Goal: Task Accomplishment & Management: Manage account settings

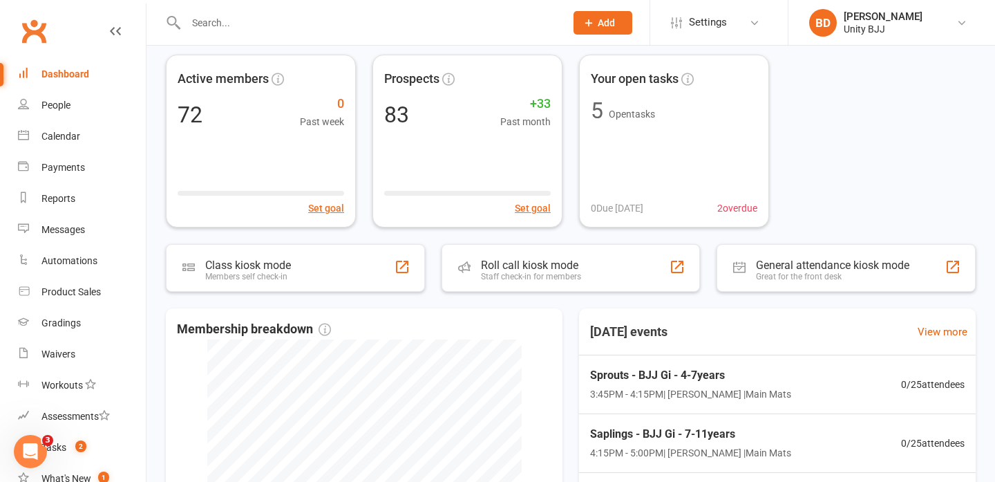
scroll to position [75, 0]
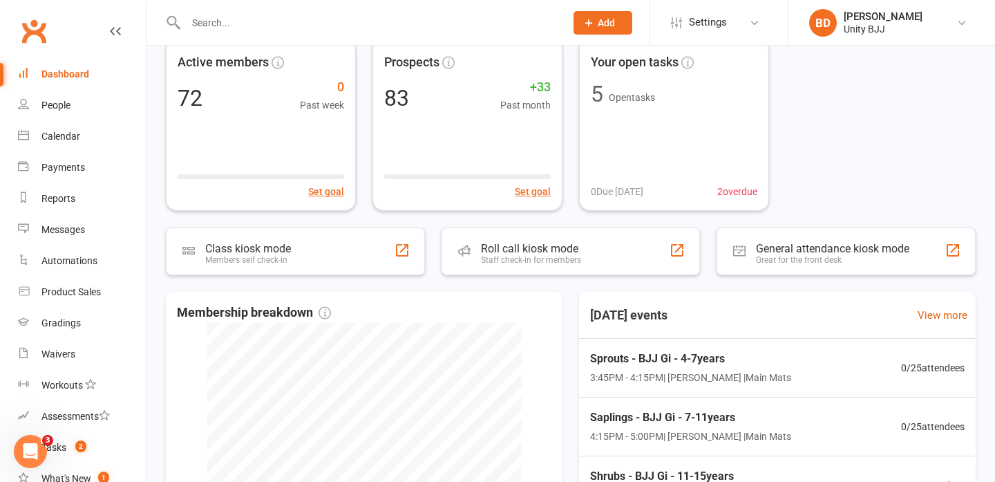
click at [205, 28] on input "text" at bounding box center [369, 22] width 374 height 19
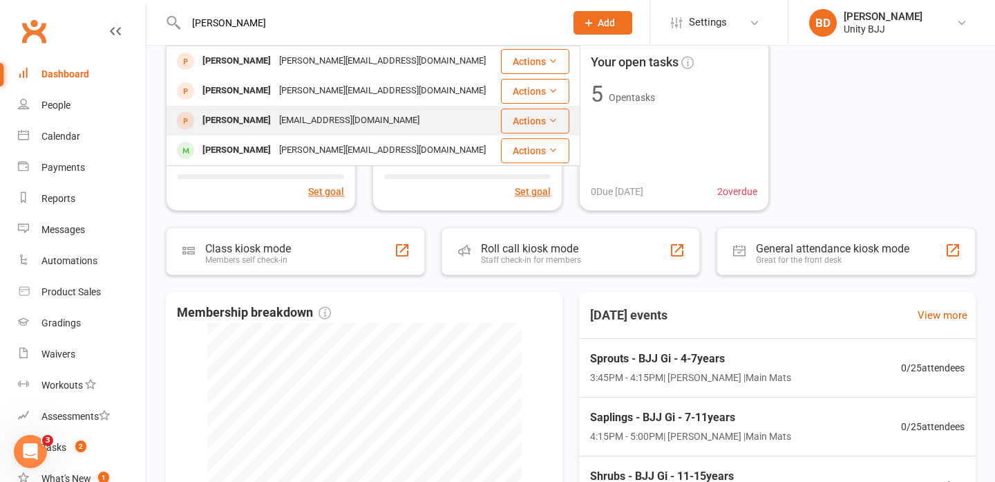
type input "[PERSON_NAME]"
click at [291, 122] on div "[EMAIL_ADDRESS][DOMAIN_NAME]" at bounding box center [349, 121] width 149 height 20
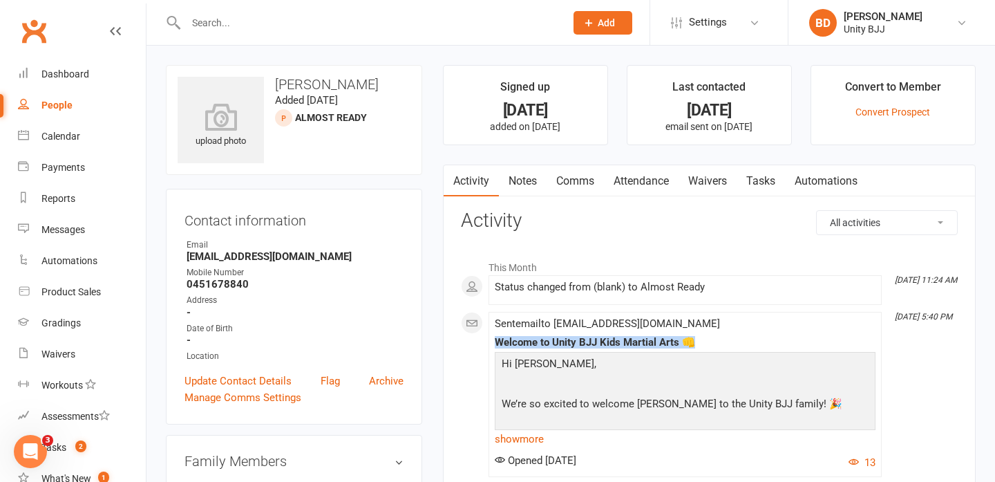
drag, startPoint x: 697, startPoint y: 342, endPoint x: 497, endPoint y: 344, distance: 200.4
click at [497, 344] on div "Welcome to Unity BJJ Kids Martial Arts 👊" at bounding box center [685, 343] width 381 height 12
copy div "Welcome to Unity BJJ Kids Martial Arts 👊"
click at [520, 443] on link "show more" at bounding box center [685, 438] width 381 height 19
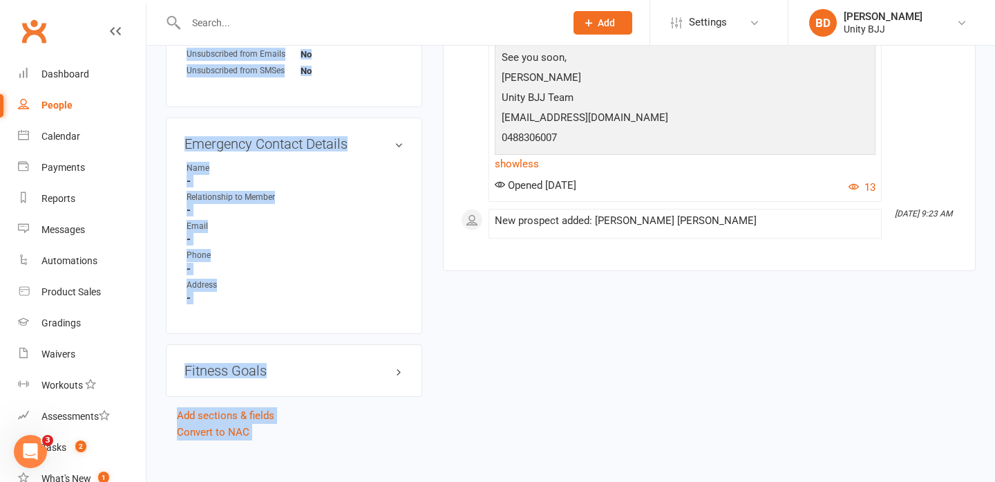
scroll to position [706, 0]
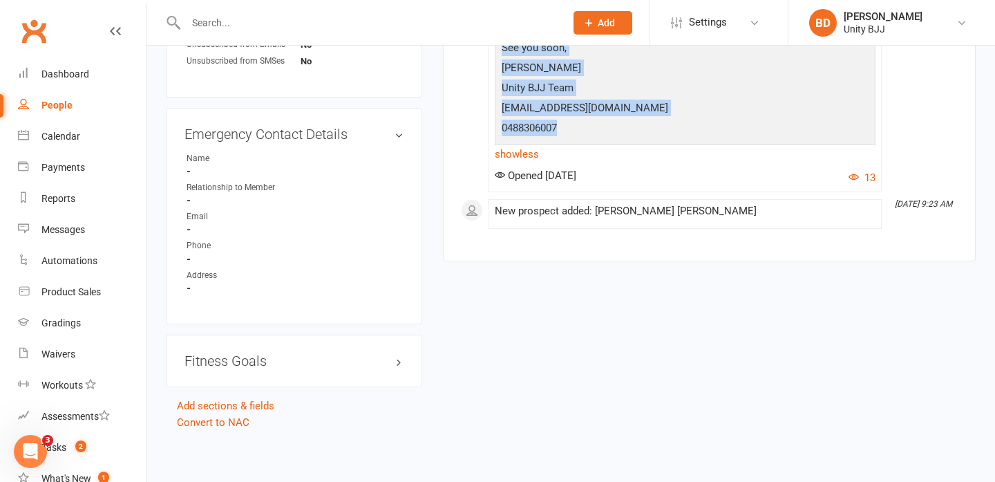
drag, startPoint x: 503, startPoint y: 188, endPoint x: 567, endPoint y: 124, distance: 90.4
copy div "Hi [PERSON_NAME], We’re so excited to welcome [PERSON_NAME] to the Unity BJJ fa…"
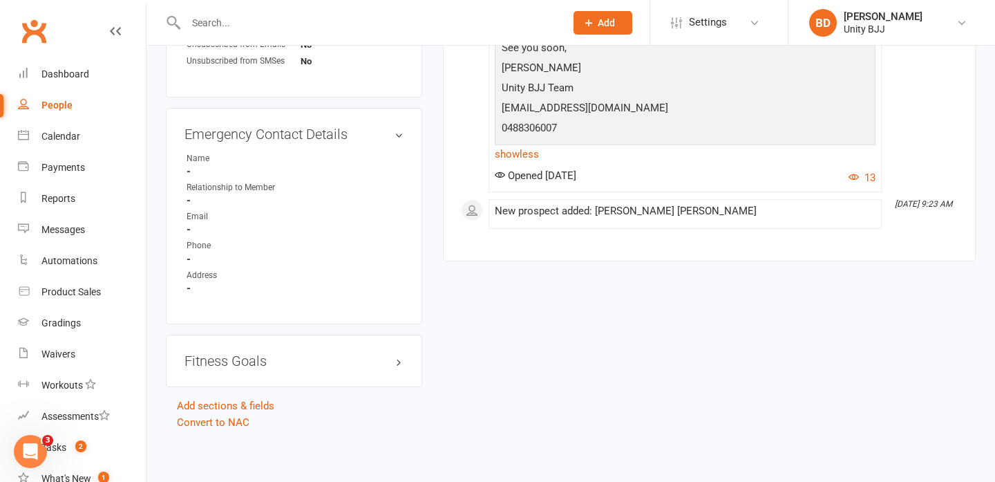
click at [227, 17] on input "text" at bounding box center [369, 22] width 374 height 19
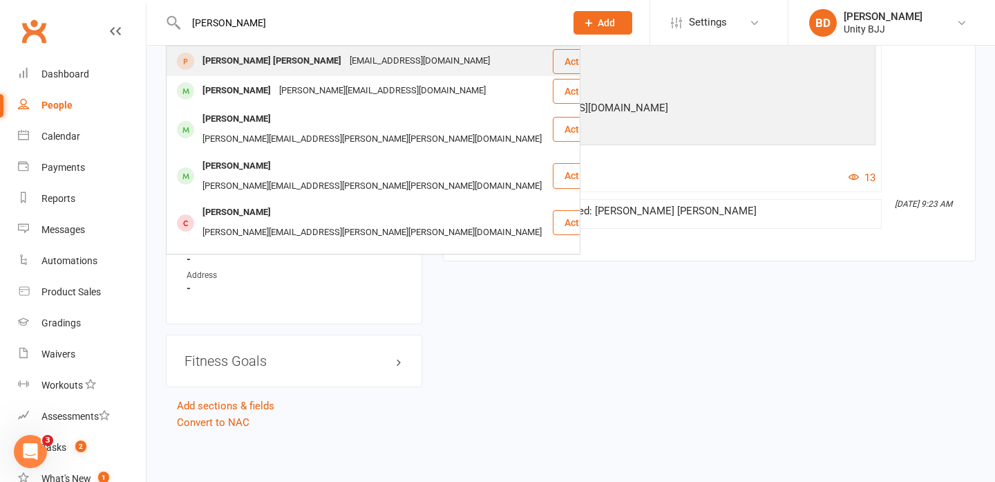
type input "[PERSON_NAME]"
click at [254, 64] on div "[PERSON_NAME] [PERSON_NAME]" at bounding box center [271, 61] width 147 height 20
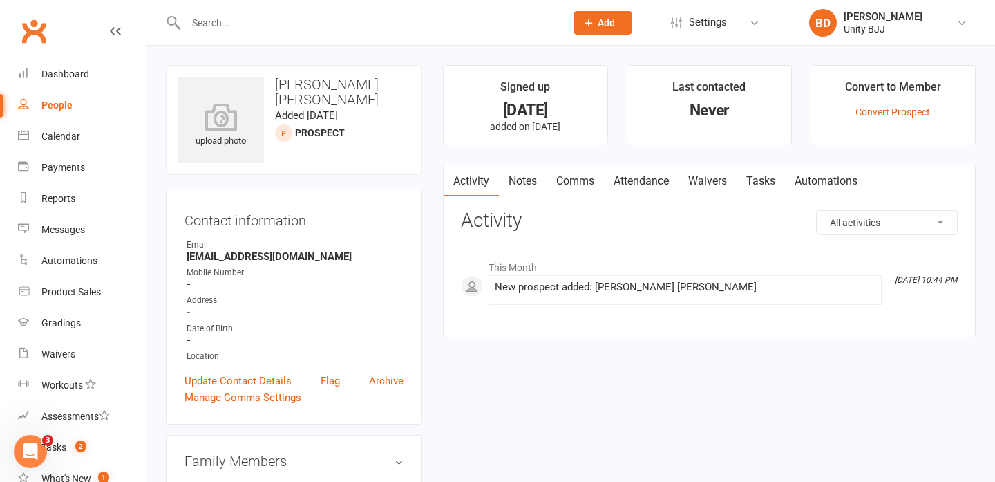
click at [214, 15] on input "text" at bounding box center [369, 22] width 374 height 19
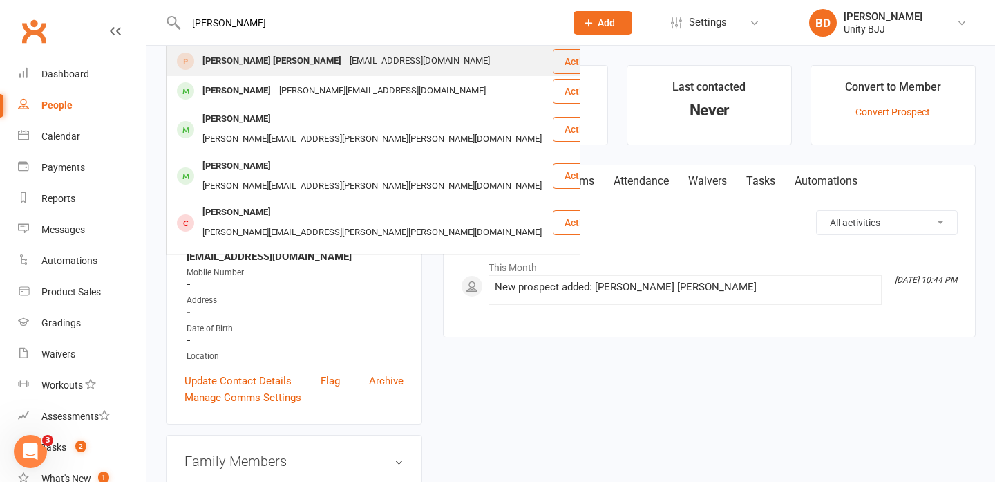
type input "[PERSON_NAME]"
click at [239, 65] on div "[PERSON_NAME] [PERSON_NAME]" at bounding box center [271, 61] width 147 height 20
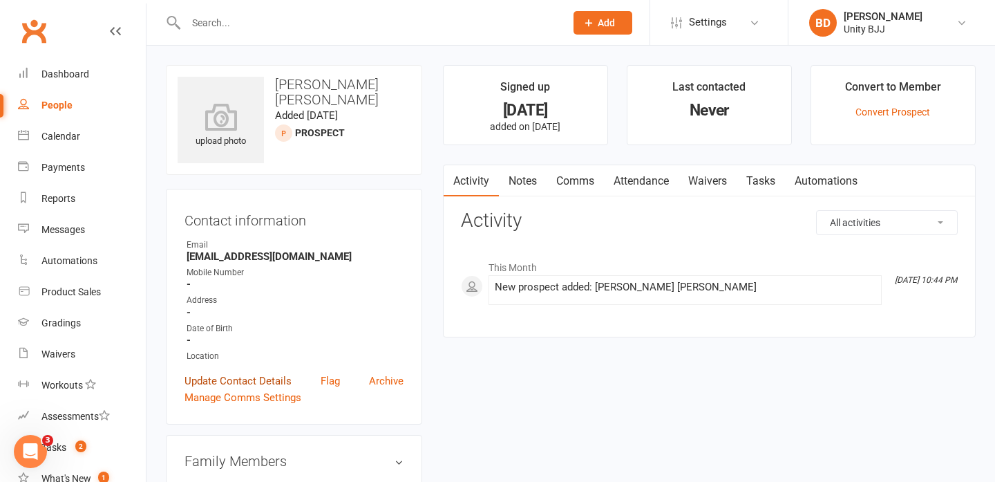
click at [232, 377] on link "Update Contact Details" at bounding box center [238, 381] width 107 height 17
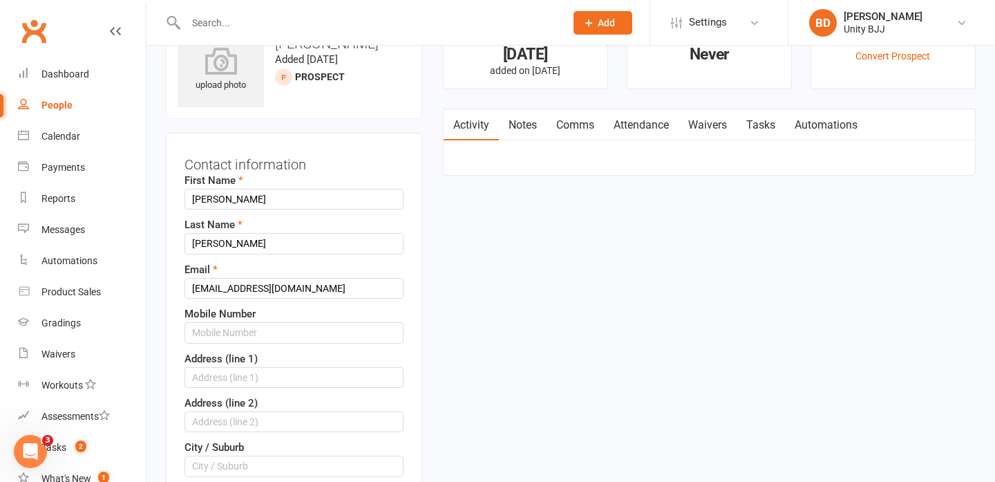
scroll to position [65, 0]
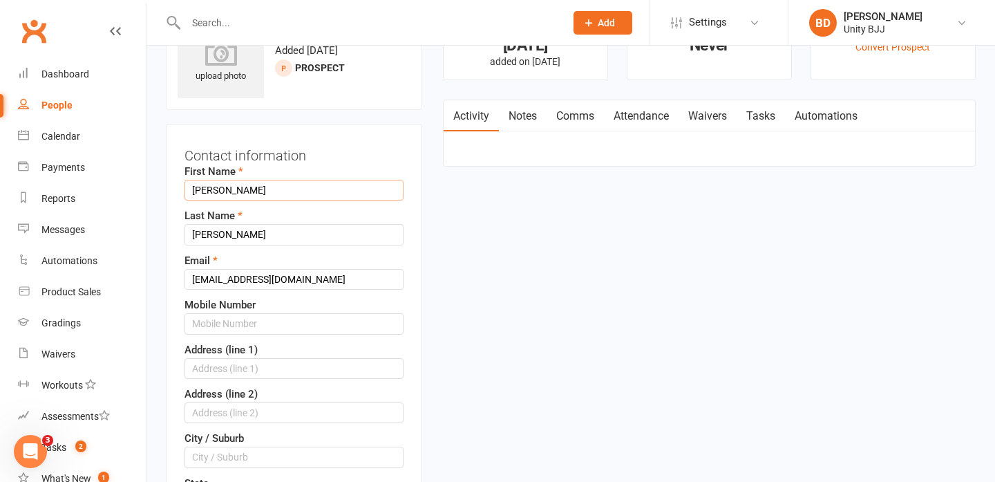
click at [255, 193] on input "[PERSON_NAME]" at bounding box center [294, 190] width 219 height 21
type input "[PERSON_NAME]"
click at [221, 234] on input "[PERSON_NAME]" at bounding box center [294, 234] width 219 height 21
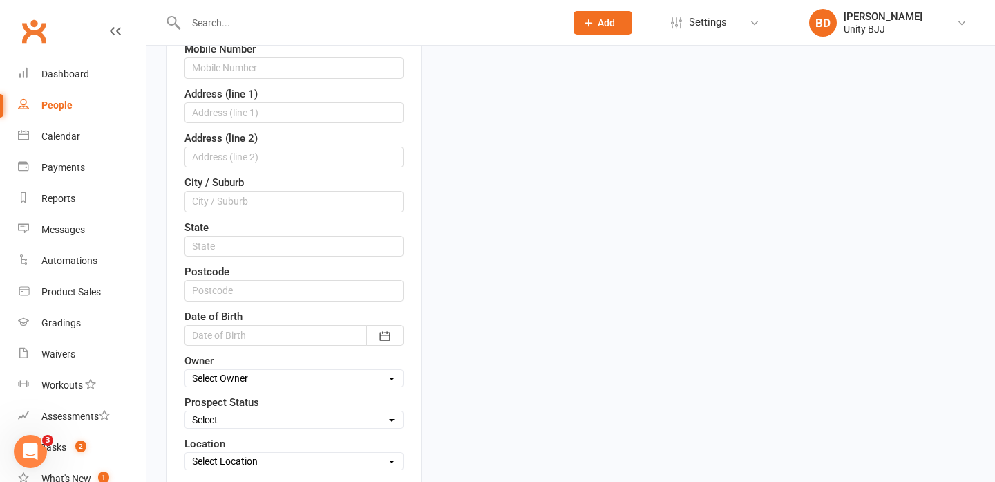
scroll to position [332, 0]
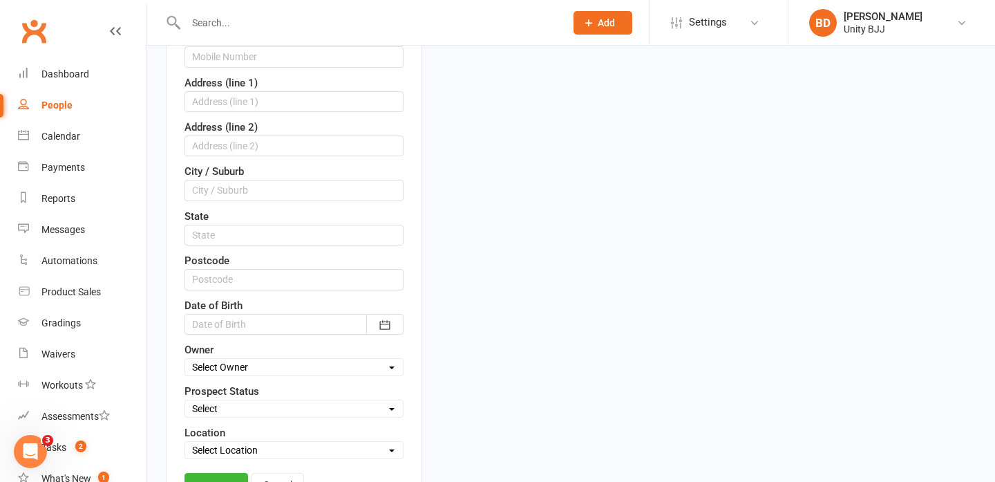
type input "[PERSON_NAME]"
click at [324, 411] on select "Select Initial Contact Follow-up Call Follow-up Email Almost Ready Not Ready No…" at bounding box center [294, 408] width 218 height 15
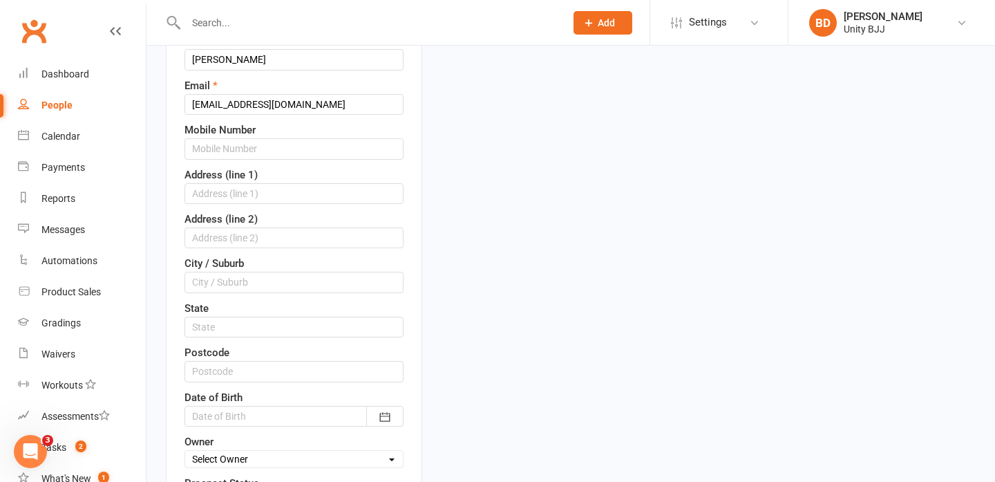
scroll to position [205, 0]
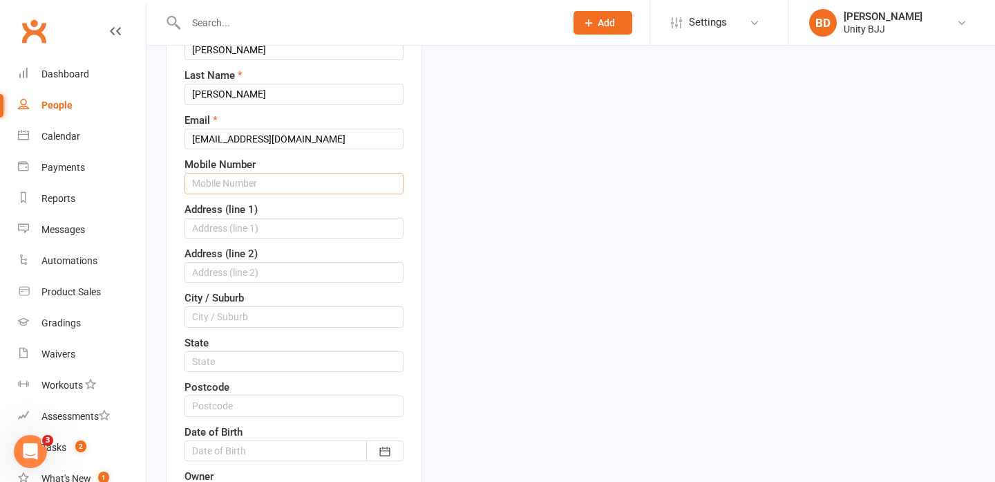
click at [243, 177] on input "text" at bounding box center [294, 183] width 219 height 21
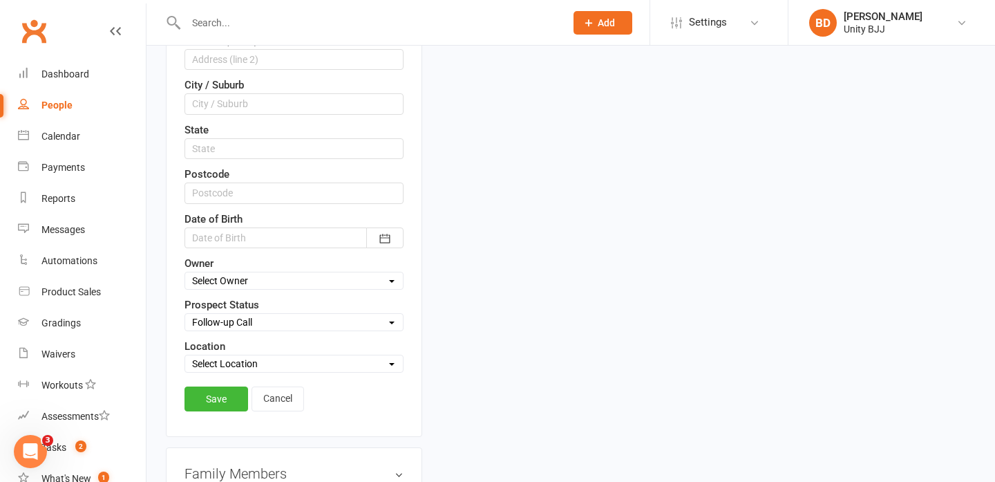
scroll to position [462, 0]
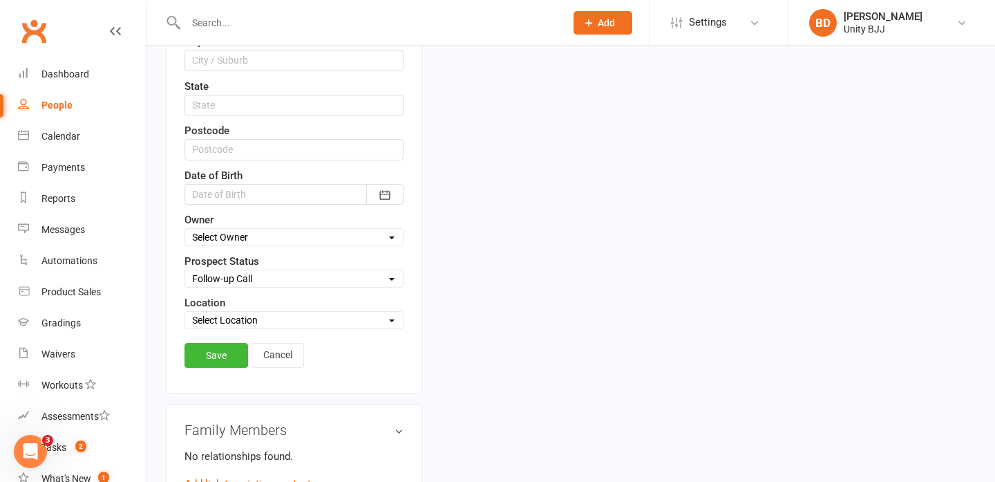
click at [301, 275] on select "Select Initial Contact Follow-up Call Follow-up Email Almost Ready Not Ready No…" at bounding box center [294, 278] width 218 height 15
select select "Initial Contact"
click at [236, 360] on link "Save" at bounding box center [217, 355] width 64 height 25
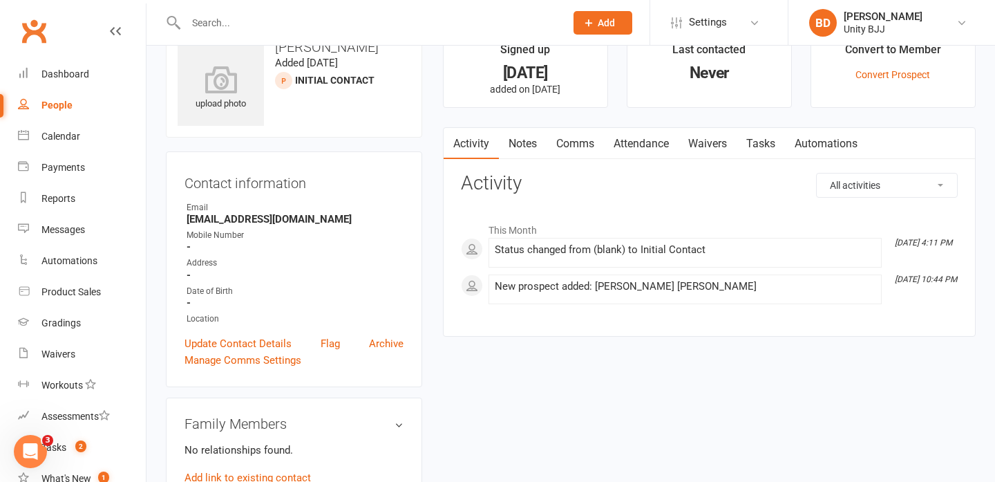
scroll to position [0, 0]
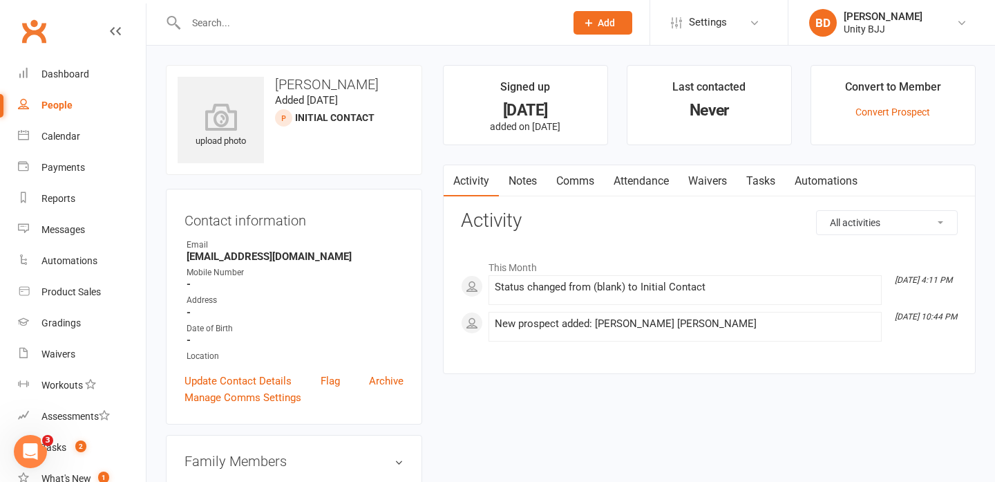
click at [218, 23] on input "text" at bounding box center [369, 22] width 374 height 19
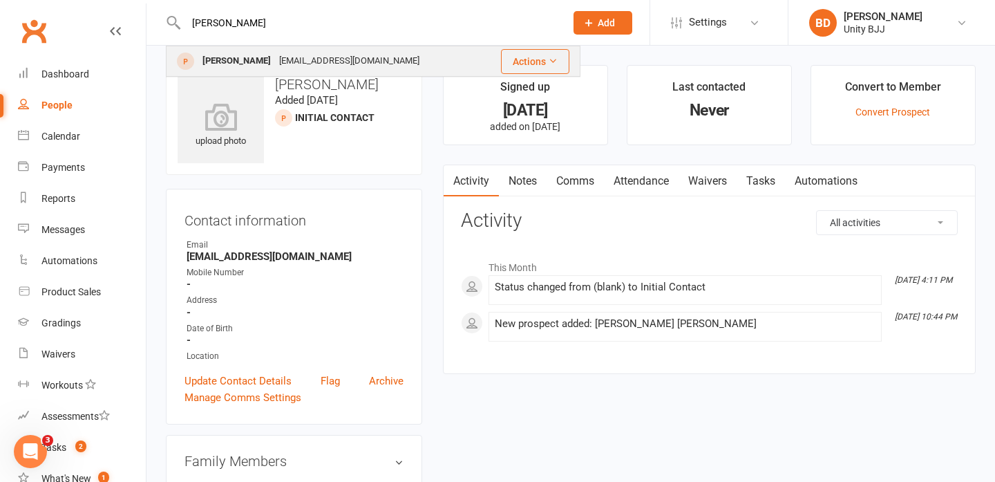
type input "[PERSON_NAME]"
click at [235, 62] on div "[PERSON_NAME]" at bounding box center [236, 61] width 77 height 20
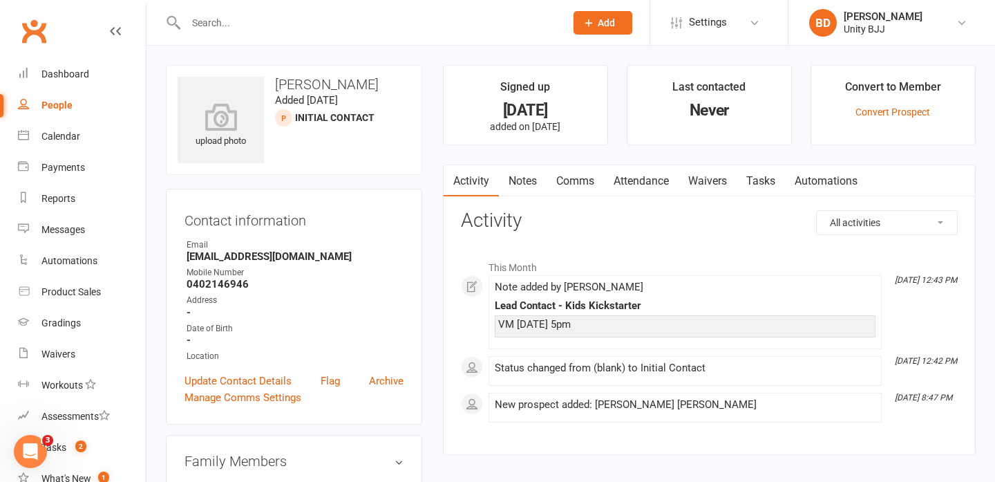
click at [235, 260] on strong "[EMAIL_ADDRESS][DOMAIN_NAME]" at bounding box center [295, 256] width 217 height 12
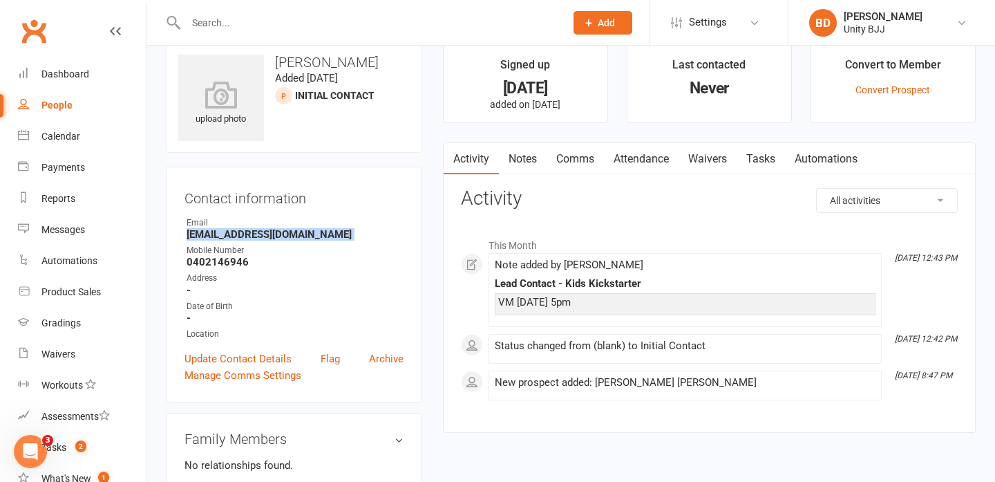
scroll to position [15, 0]
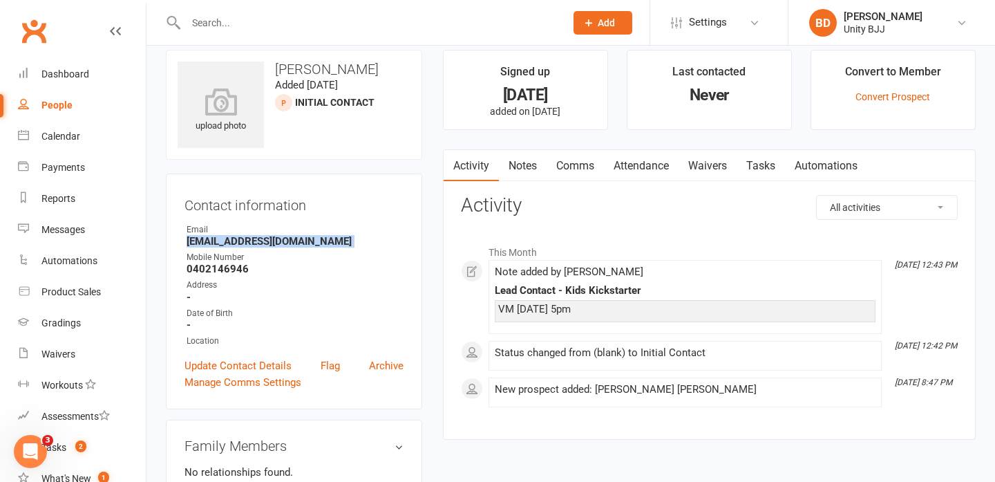
click at [531, 166] on link "Notes" at bounding box center [523, 166] width 48 height 32
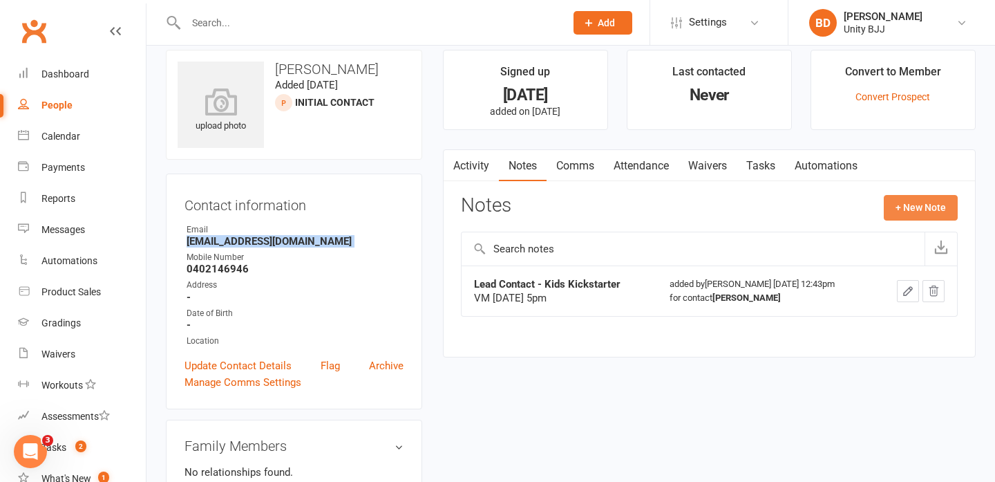
click at [927, 214] on button "+ New Note" at bounding box center [921, 207] width 74 height 25
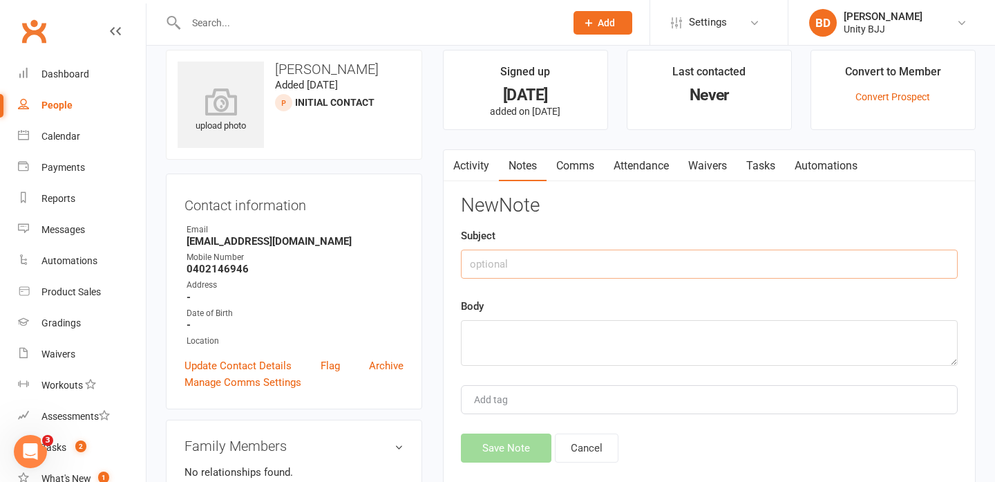
click at [534, 267] on input "text" at bounding box center [709, 264] width 497 height 29
type input "Email Sent 17/9"
click at [505, 354] on textarea at bounding box center [709, 343] width 497 height 46
paste textarea "Hi [PERSON_NAME], We’re so excited to welcome [PERSON_NAME] to the Unity BJJ fa…"
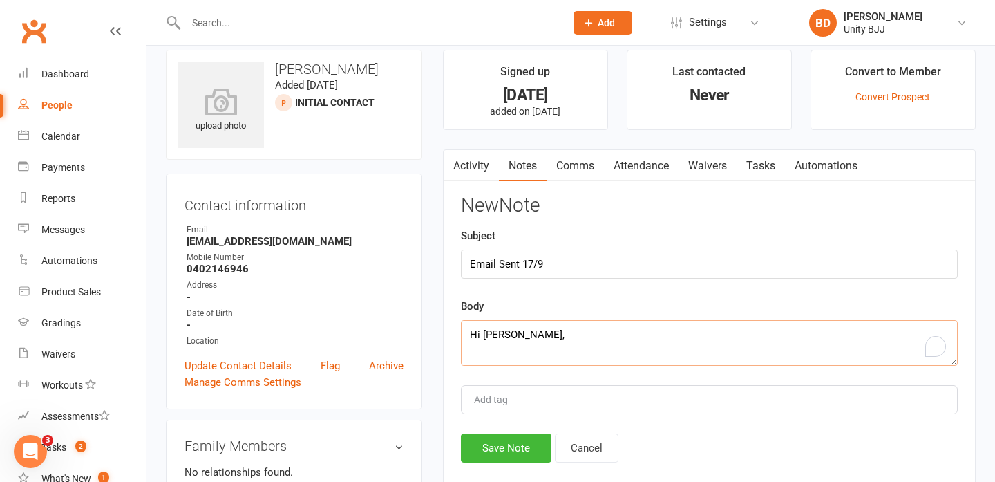
scroll to position [705, 0]
type textarea "Hi [PERSON_NAME], We’re so excited to welcome [PERSON_NAME] to the Unity BJJ fa…"
click at [502, 451] on button "Save Note" at bounding box center [506, 447] width 91 height 29
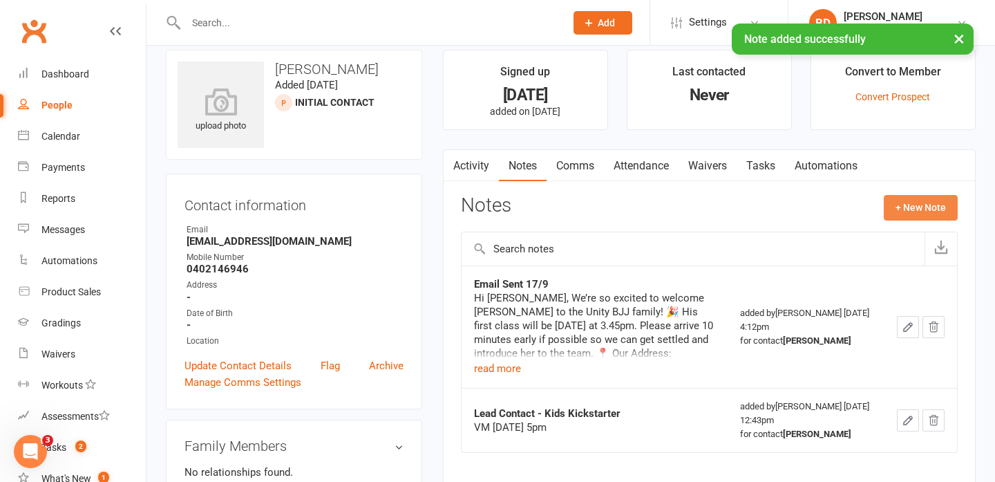
click at [930, 209] on button "+ New Note" at bounding box center [921, 207] width 74 height 25
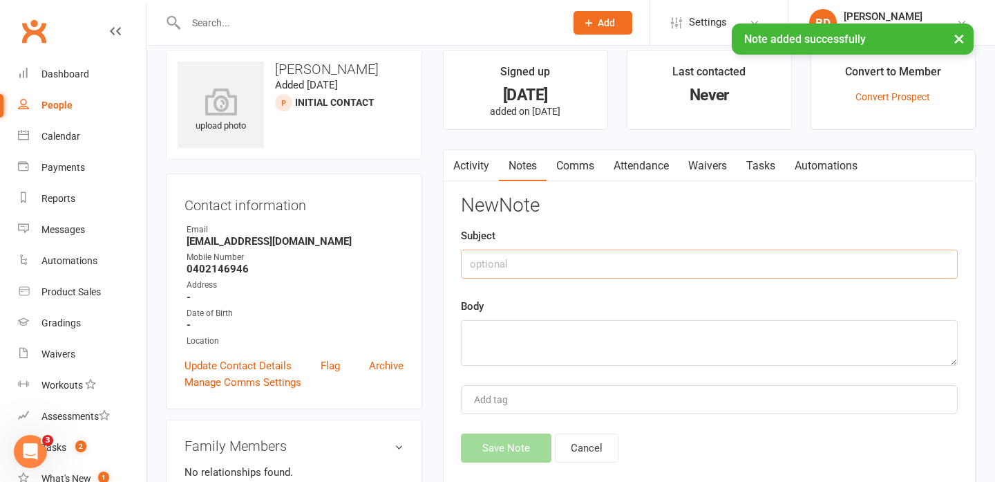
click at [679, 253] on input "text" at bounding box center [709, 264] width 497 height 29
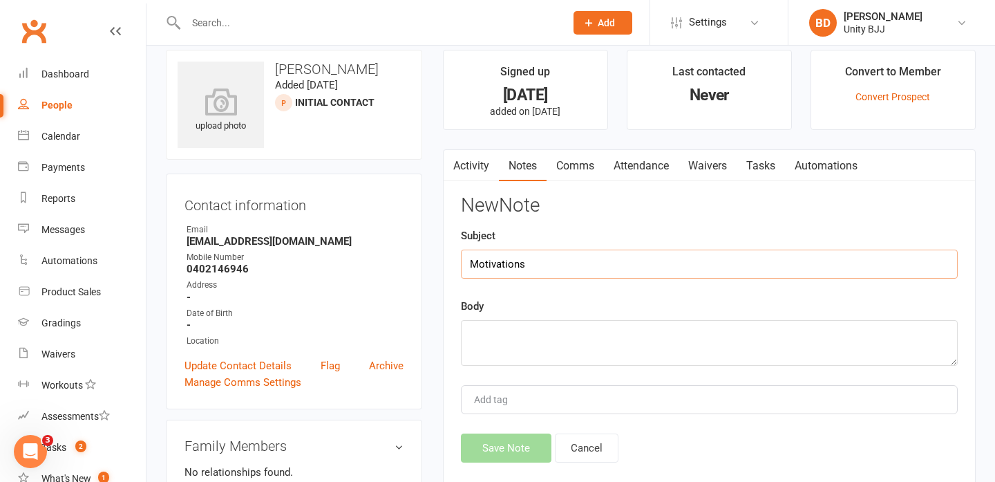
type input "Motivations"
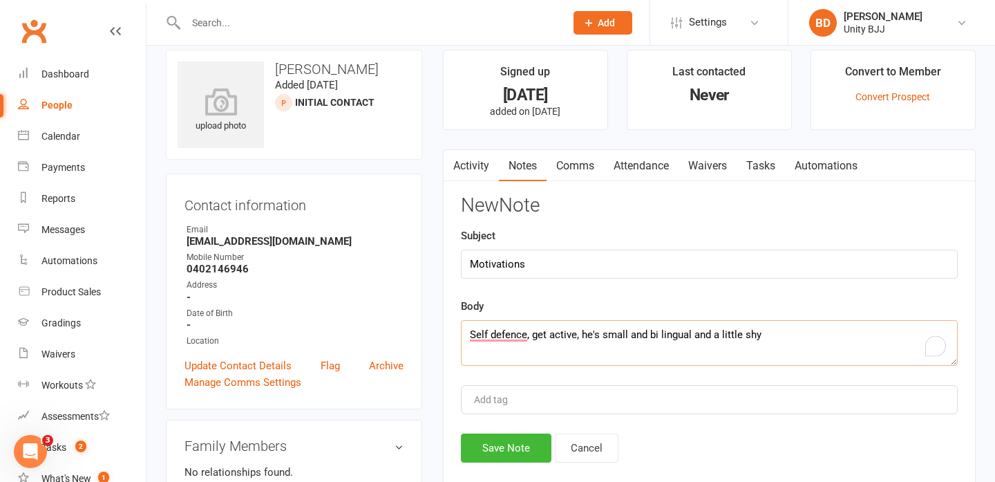
type textarea "Self defence, get active, he's small and bi lingual and a little shy"
click at [606, 393] on div "Add tag" at bounding box center [709, 399] width 497 height 29
click at [606, 404] on div "Add tag" at bounding box center [709, 399] width 497 height 29
click at [486, 262] on input "Motivations" at bounding box center [709, 264] width 497 height 29
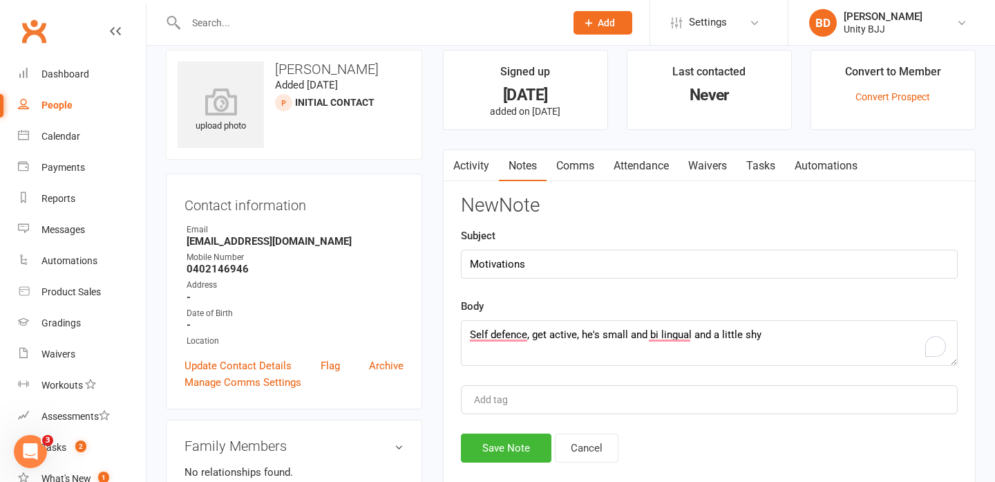
click at [507, 397] on input "Add tag" at bounding box center [497, 399] width 48 height 17
paste input "Motivations"
type input "Motivations"
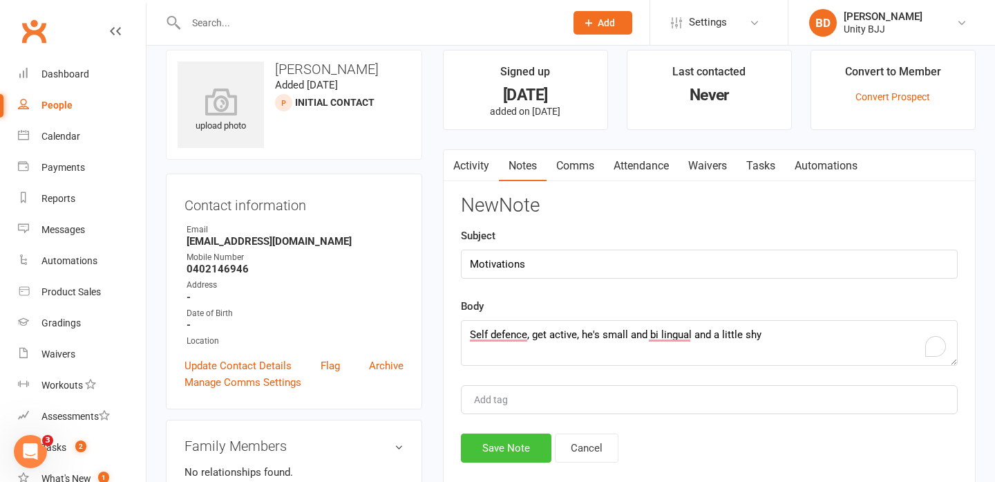
click at [518, 454] on button "Save Note" at bounding box center [506, 447] width 91 height 29
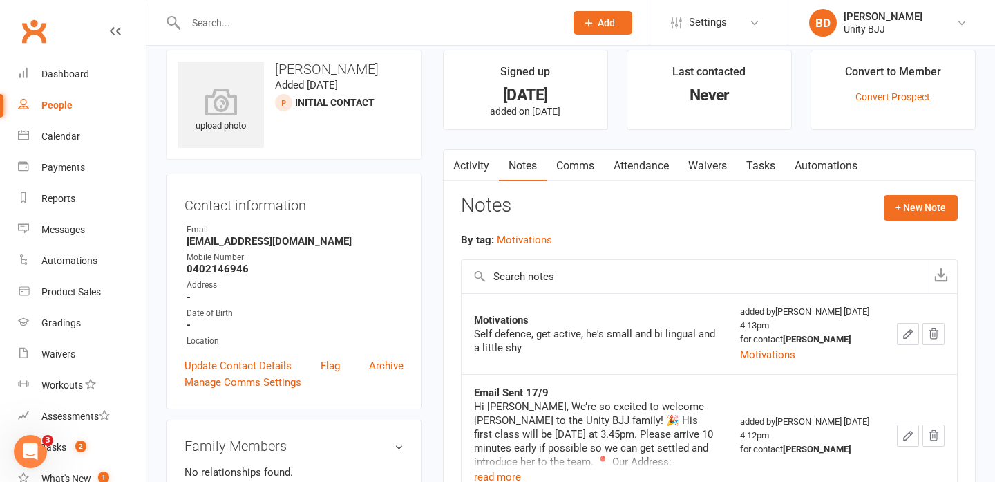
click at [912, 330] on icon "button" at bounding box center [908, 334] width 8 height 8
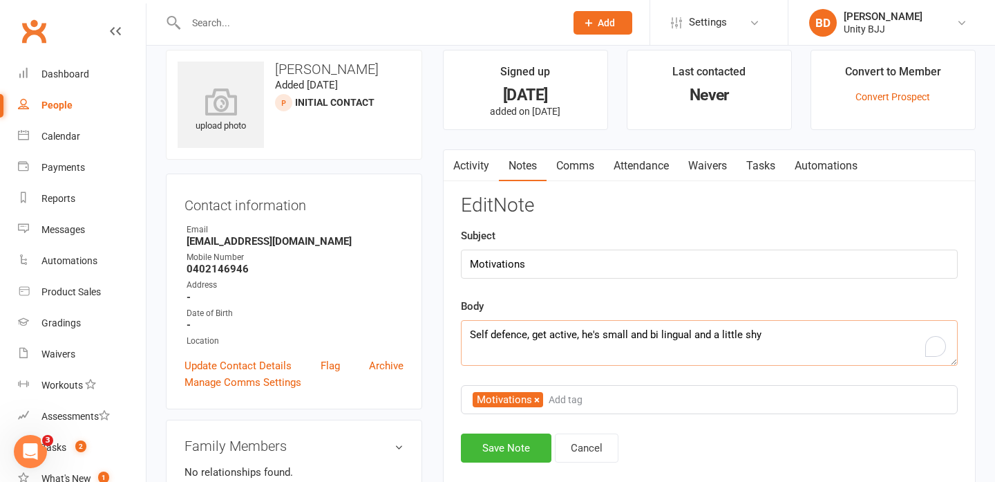
click at [789, 339] on textarea "Self defence, get active, he's small and bi lingual and a little shy" at bounding box center [709, 343] width 497 height 46
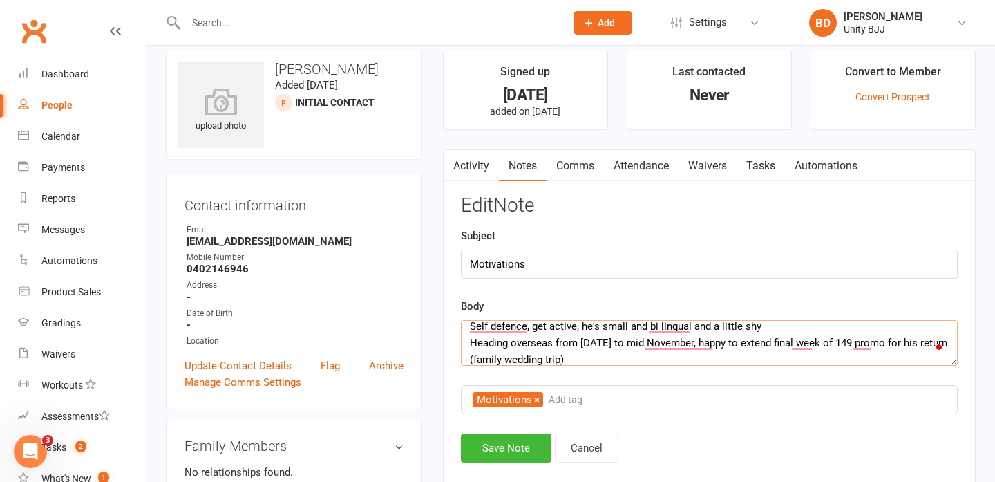
click at [616, 361] on textarea "Self defence, get active, he's small and bi lingual and a little shy Heading ov…" at bounding box center [709, 343] width 497 height 46
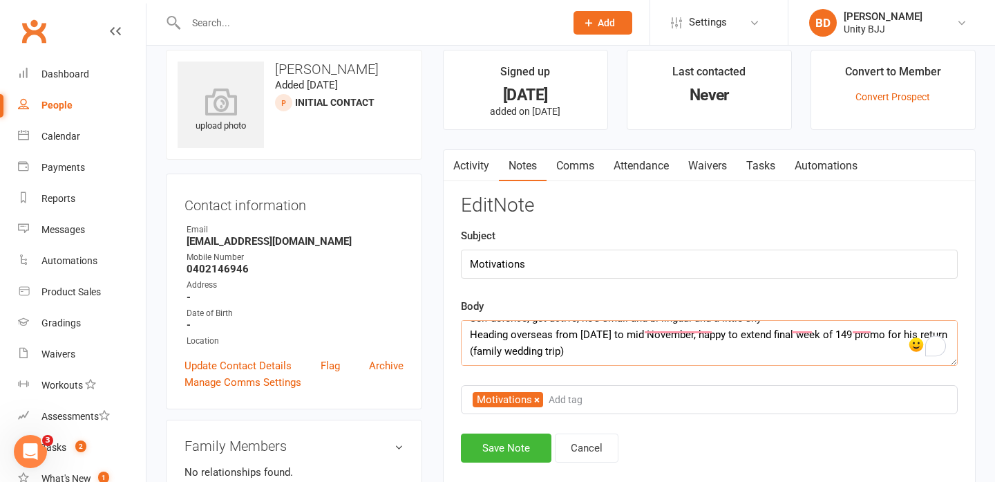
scroll to position [17, 0]
type textarea "Self defence, get active, he's small and bi lingual and a little shy Heading ov…"
click at [502, 454] on button "Save Note" at bounding box center [506, 447] width 91 height 29
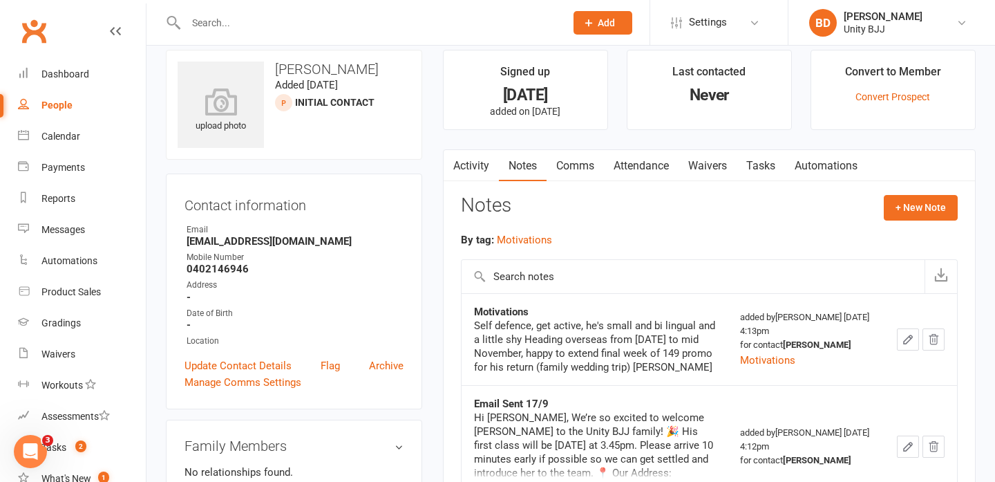
click at [198, 28] on input "text" at bounding box center [369, 22] width 374 height 19
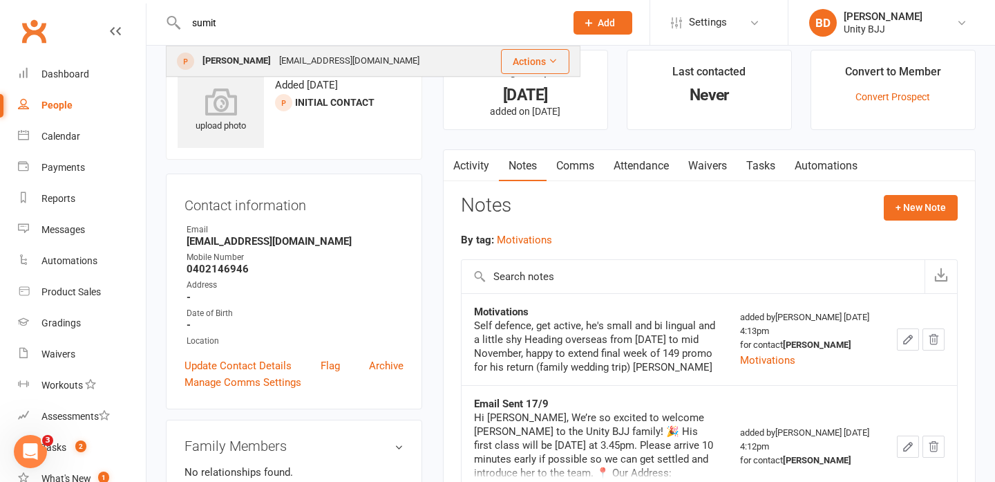
type input "sumit"
click at [225, 69] on div "[PERSON_NAME]" at bounding box center [236, 61] width 77 height 20
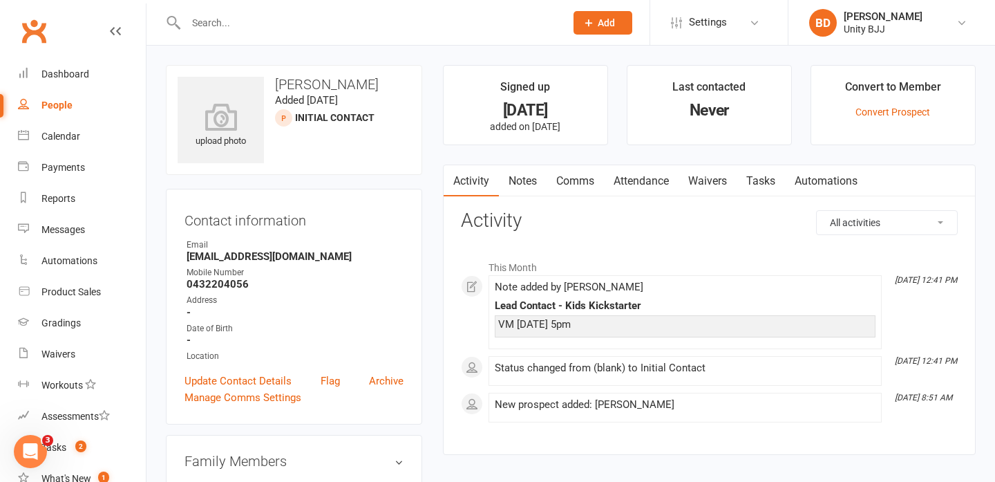
click at [209, 24] on input "text" at bounding box center [369, 22] width 374 height 19
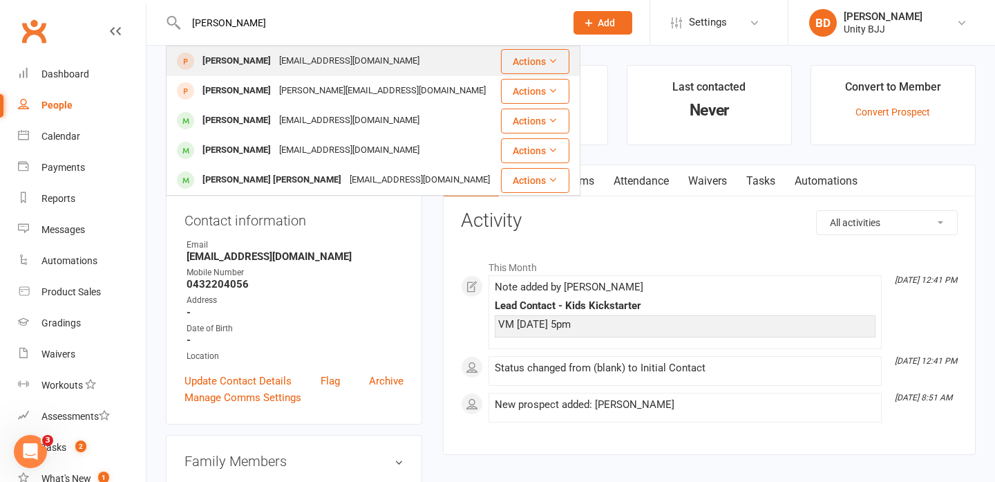
type input "[PERSON_NAME]"
click at [319, 66] on div "[EMAIL_ADDRESS][DOMAIN_NAME]" at bounding box center [349, 61] width 149 height 20
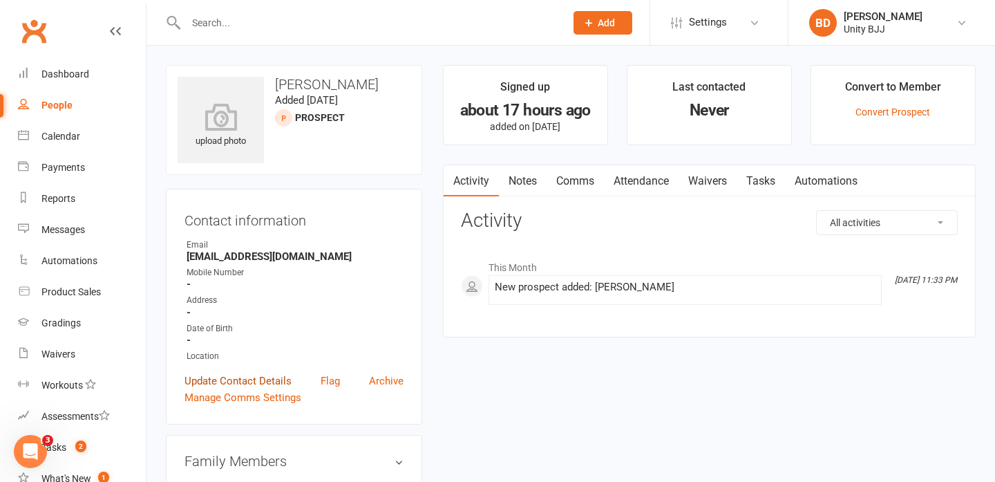
click at [247, 379] on link "Update Contact Details" at bounding box center [238, 381] width 107 height 17
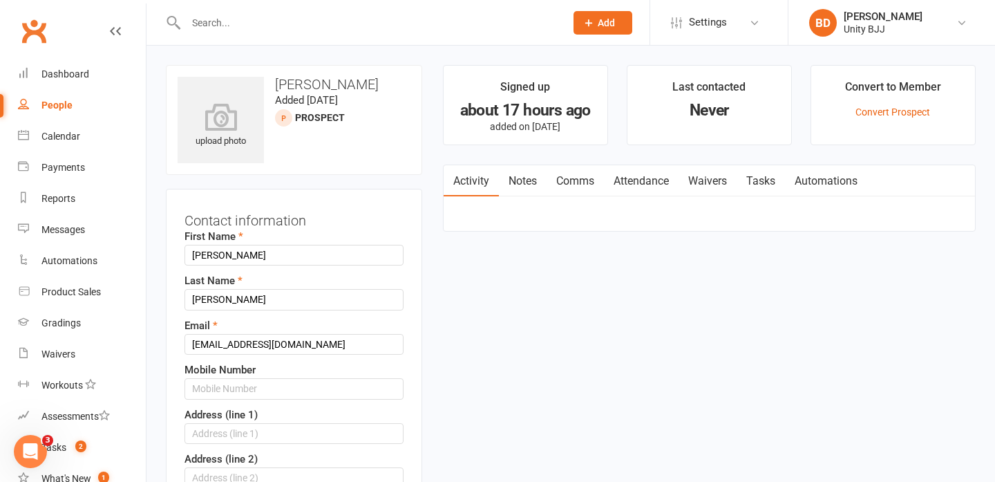
scroll to position [65, 0]
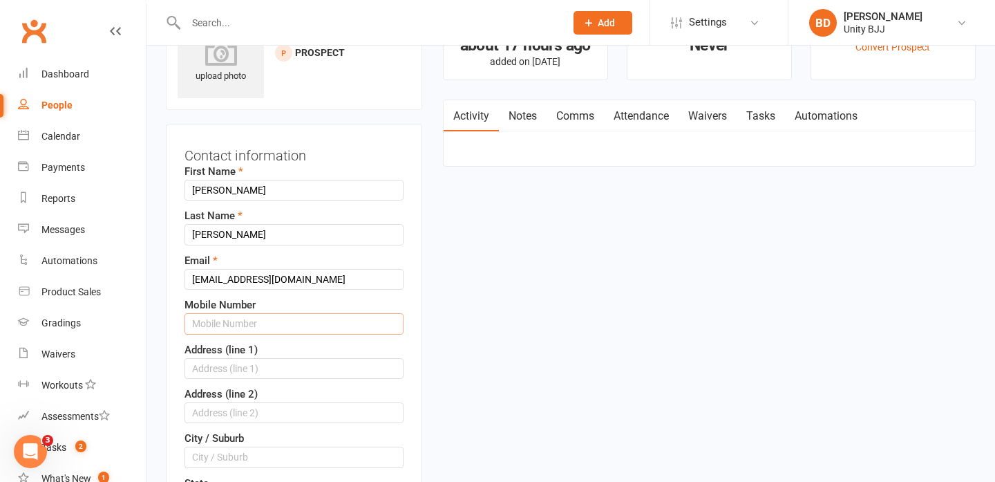
click at [261, 327] on input "text" at bounding box center [294, 323] width 219 height 21
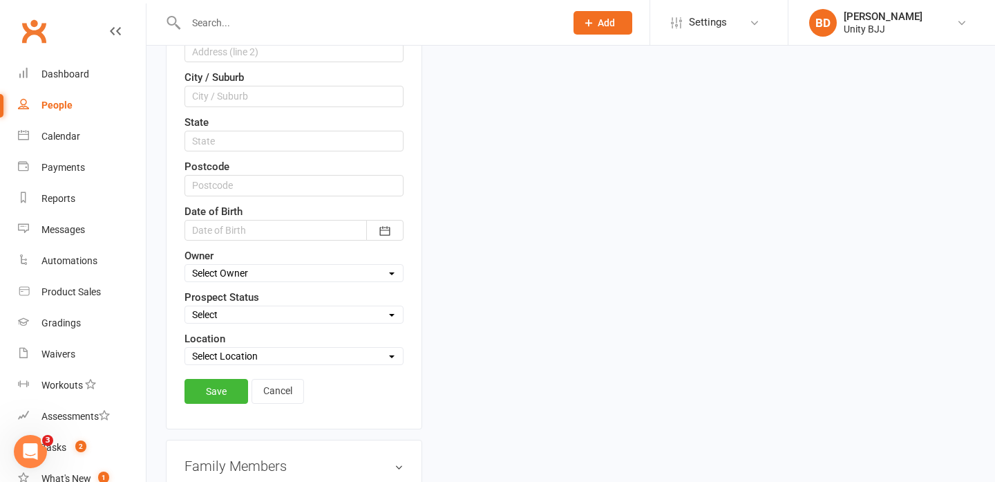
scroll to position [428, 0]
type input "0404174216"
click at [309, 314] on select "Select Initial Contact Follow-up Call Follow-up Email Almost Ready Not Ready No…" at bounding box center [294, 312] width 218 height 15
select select "Not interested"
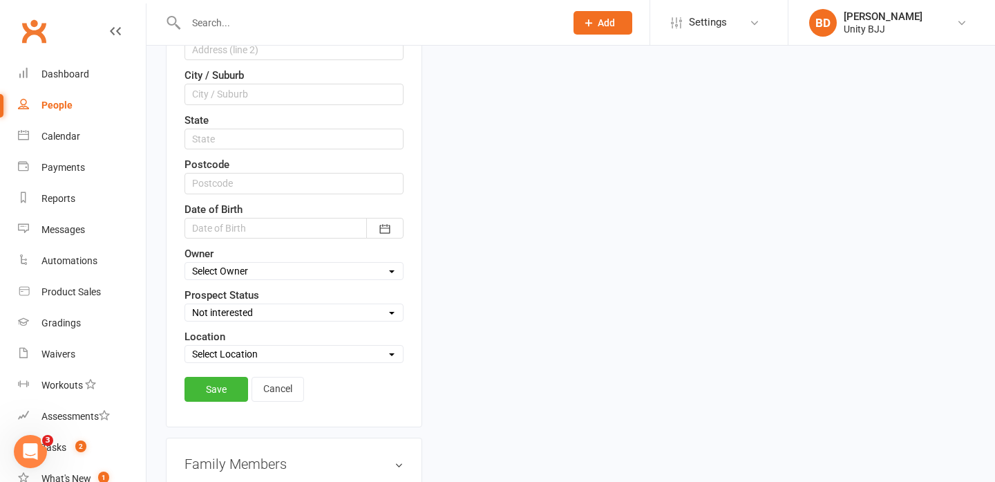
click at [265, 352] on select "Select Location Main Mats" at bounding box center [294, 353] width 218 height 15
click at [227, 384] on link "Save" at bounding box center [217, 389] width 64 height 25
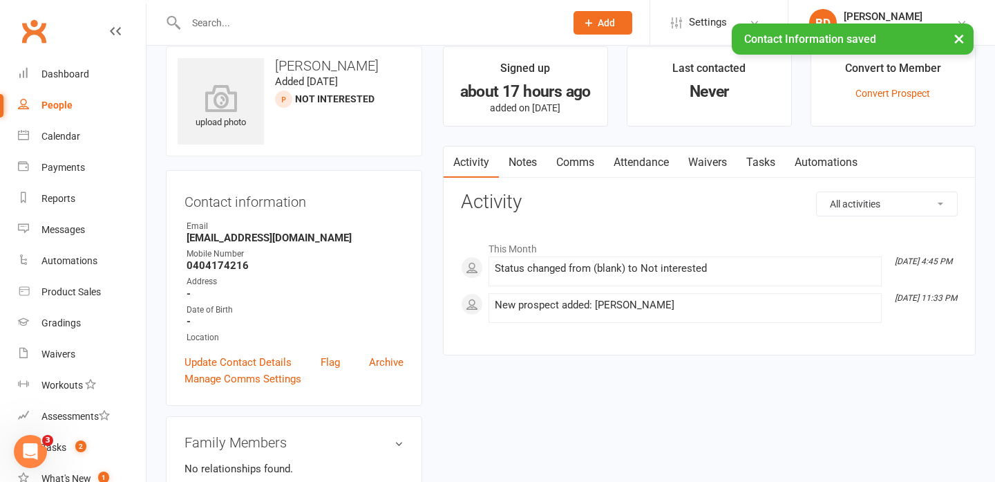
scroll to position [0, 0]
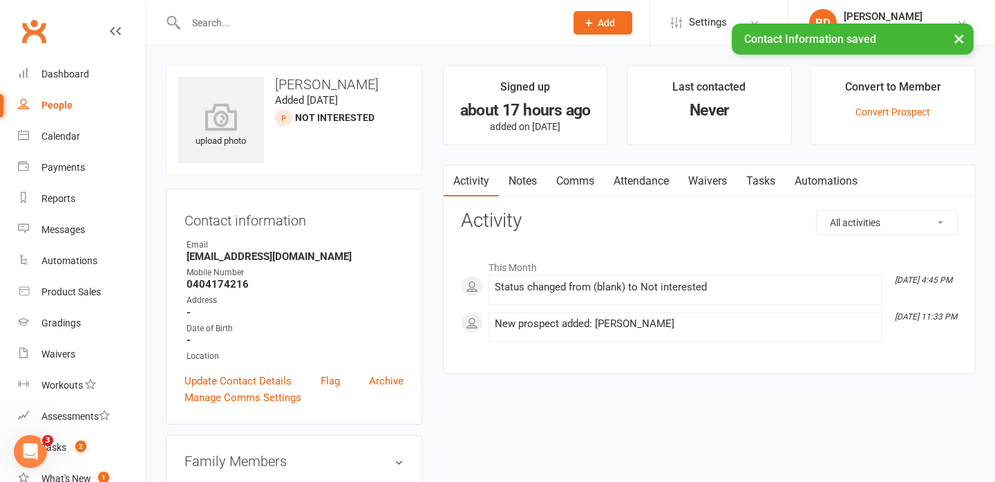
click at [536, 187] on link "Notes" at bounding box center [523, 181] width 48 height 32
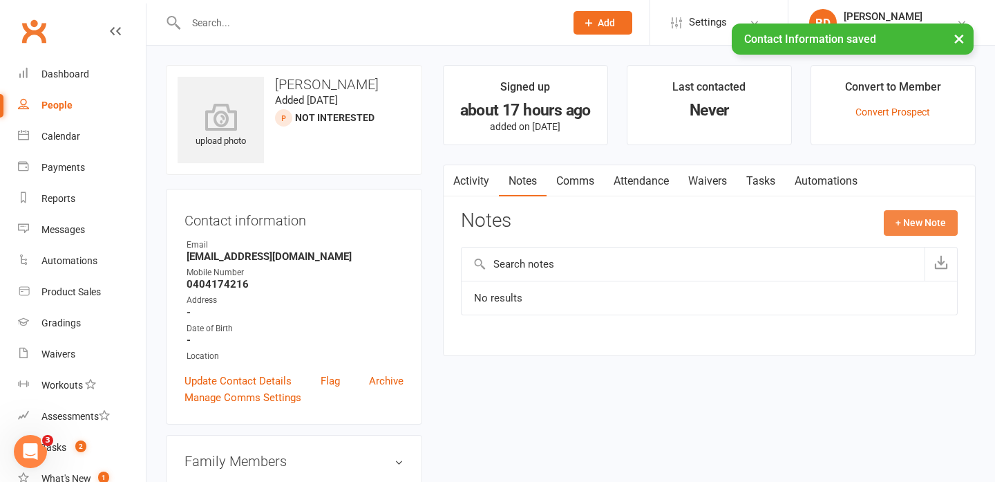
click at [925, 229] on button "+ New Note" at bounding box center [921, 222] width 74 height 25
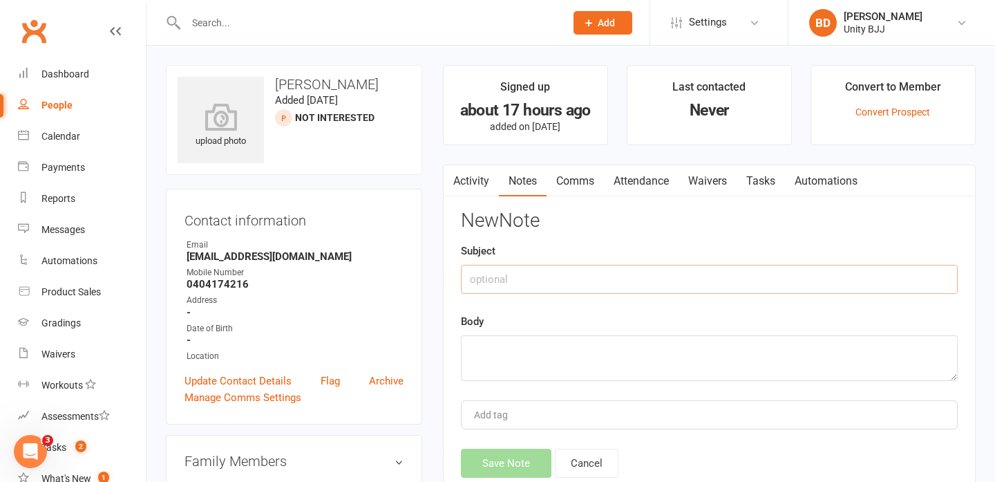
click at [501, 283] on input "text" at bounding box center [709, 279] width 497 height 29
type input "FB Kids Kickstarter lead"
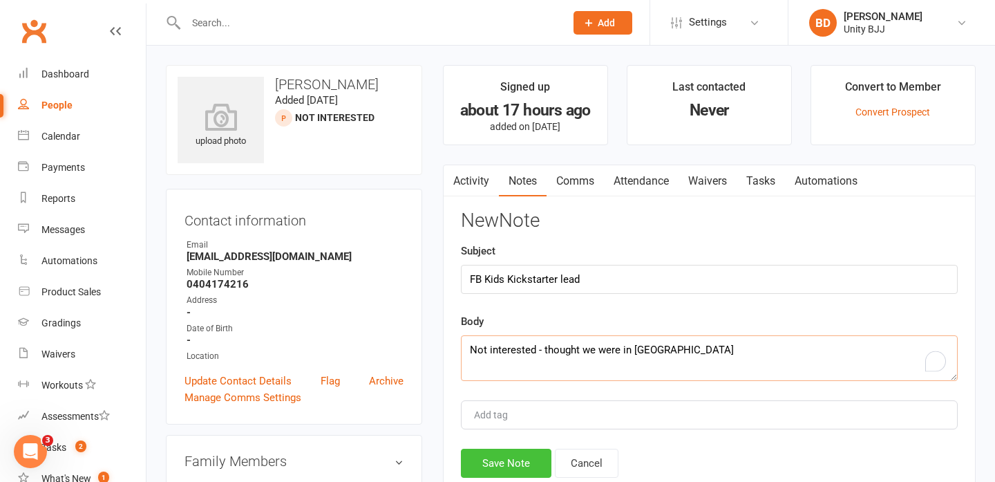
type textarea "Not interested - thought we were in [GEOGRAPHIC_DATA]"
click at [520, 460] on button "Save Note" at bounding box center [506, 463] width 91 height 29
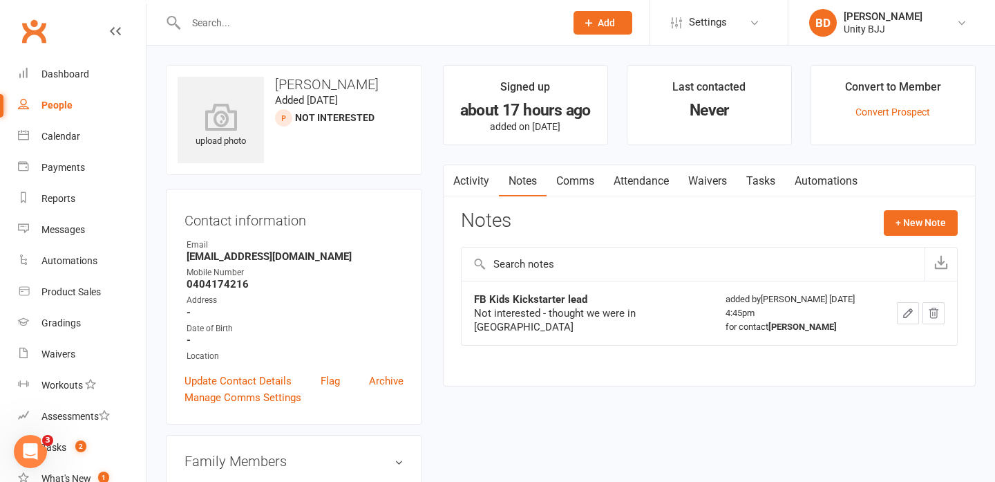
click at [210, 18] on input "text" at bounding box center [369, 22] width 374 height 19
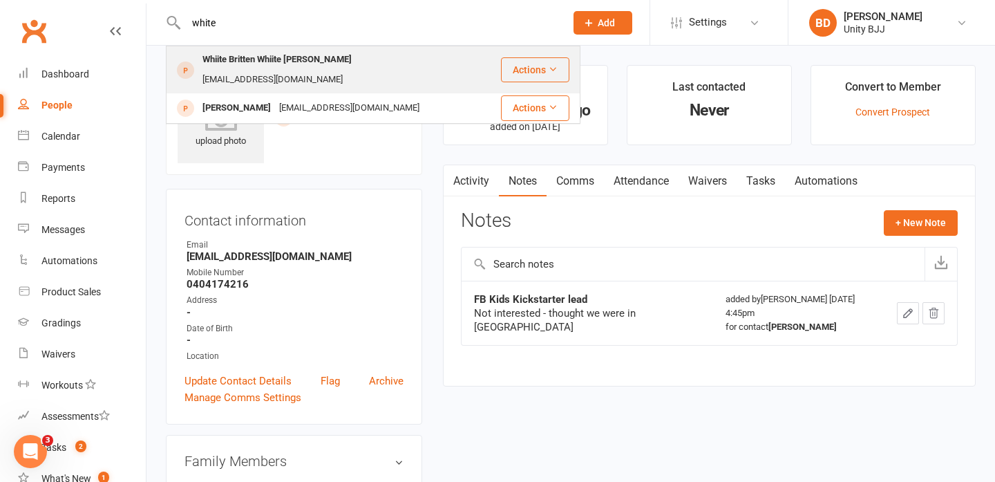
type input "white"
click at [263, 62] on div "Whiite Britten Whiite [PERSON_NAME]" at bounding box center [277, 60] width 158 height 20
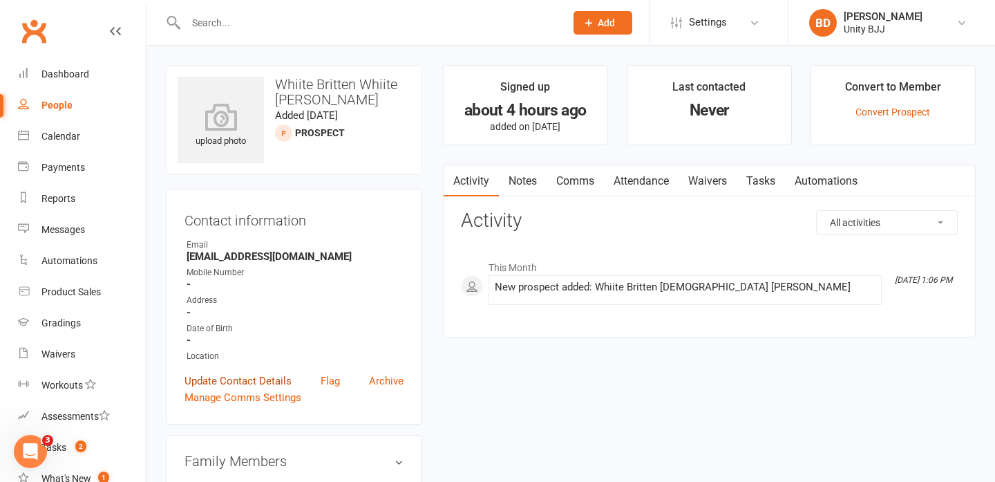
click at [248, 380] on link "Update Contact Details" at bounding box center [238, 381] width 107 height 17
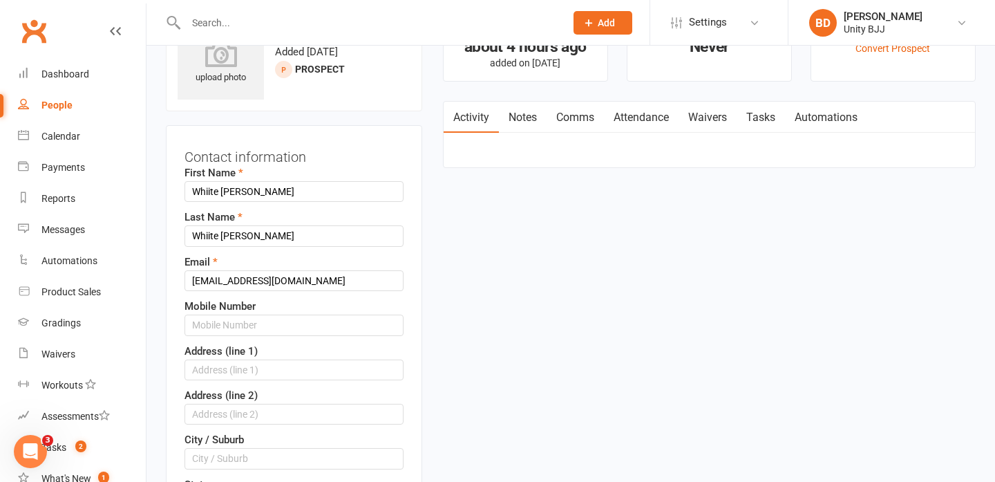
scroll to position [65, 0]
click at [251, 324] on input "text" at bounding box center [294, 323] width 219 height 21
paste input "p:[PHONE_NUMBER]"
drag, startPoint x: 218, startPoint y: 319, endPoint x: 133, endPoint y: 323, distance: 85.1
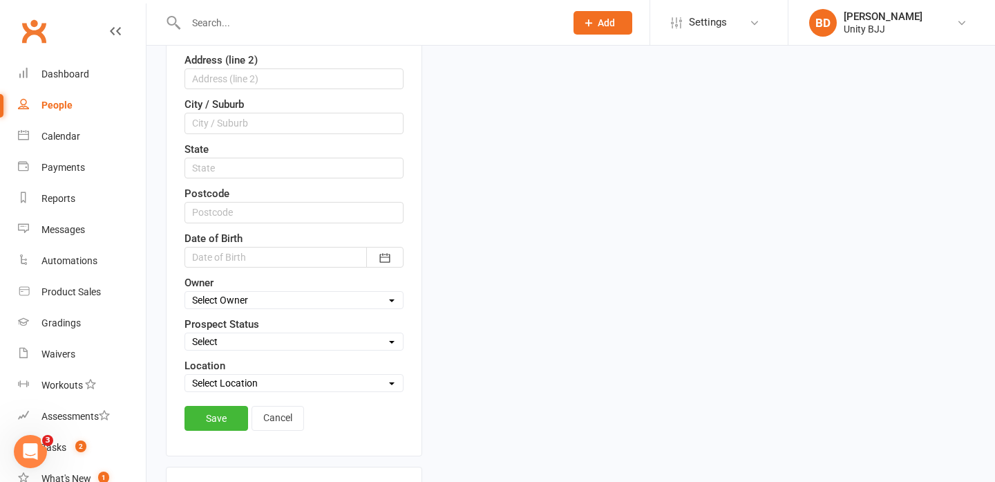
scroll to position [400, 0]
type input "0413096959"
click at [312, 344] on select "Select Initial Contact Follow-up Call Follow-up Email Almost Ready Not Ready No…" at bounding box center [294, 339] width 218 height 15
select select "Initial Contact"
click at [227, 415] on link "Save" at bounding box center [217, 416] width 64 height 25
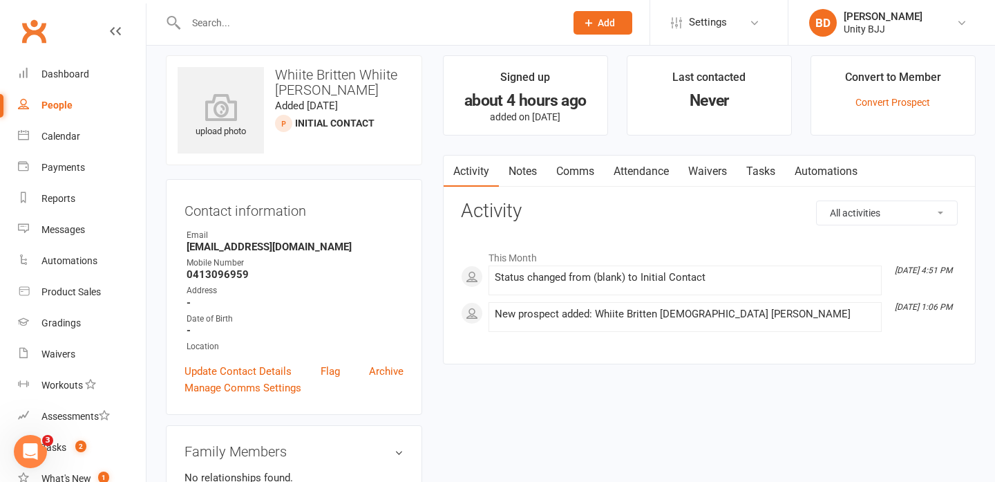
scroll to position [3, 0]
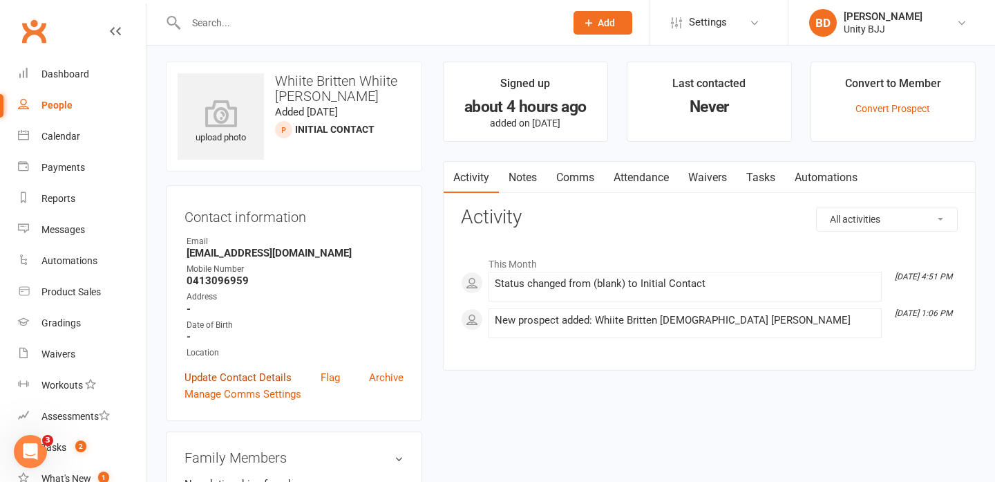
click at [253, 382] on link "Update Contact Details" at bounding box center [238, 377] width 107 height 17
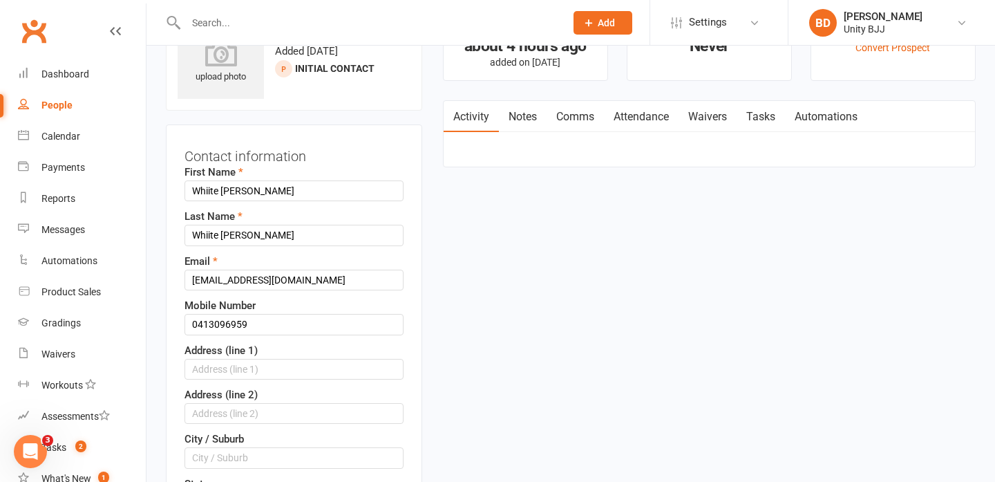
scroll to position [65, 0]
click at [289, 178] on div "First Name [PERSON_NAME]" at bounding box center [294, 181] width 219 height 37
click at [290, 185] on input "Whiite [PERSON_NAME]" at bounding box center [294, 190] width 219 height 21
type input "Whiite"
click at [220, 234] on input "Whiite [PERSON_NAME]" at bounding box center [294, 234] width 219 height 21
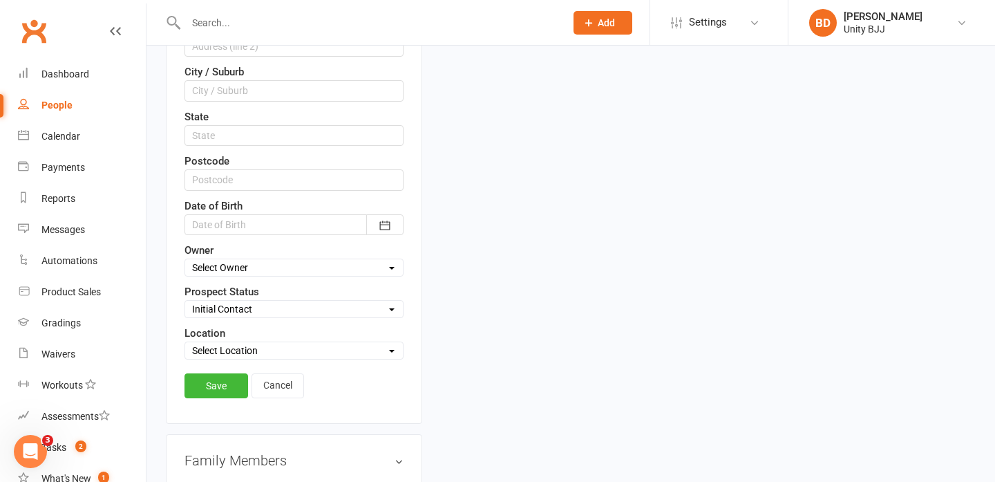
scroll to position [432, 0]
type input "[PERSON_NAME]"
click at [220, 378] on link "Save" at bounding box center [217, 385] width 64 height 25
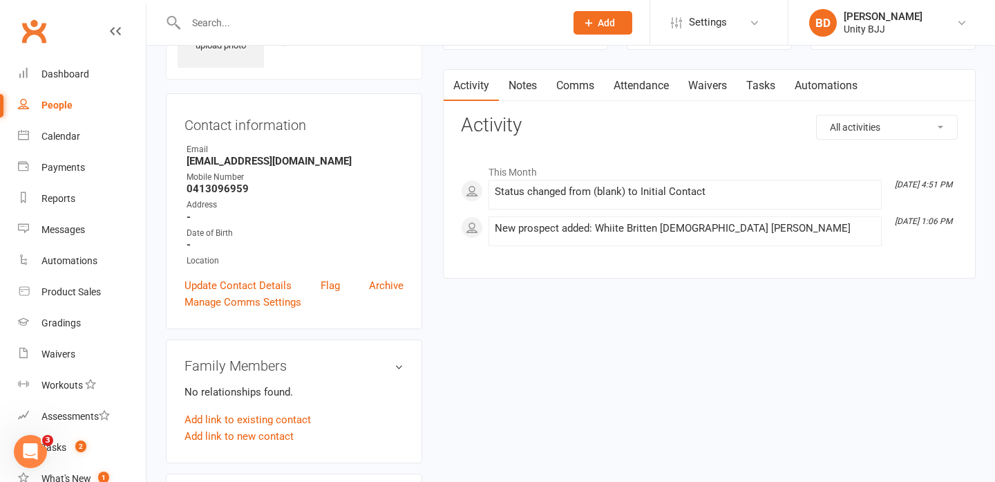
scroll to position [0, 0]
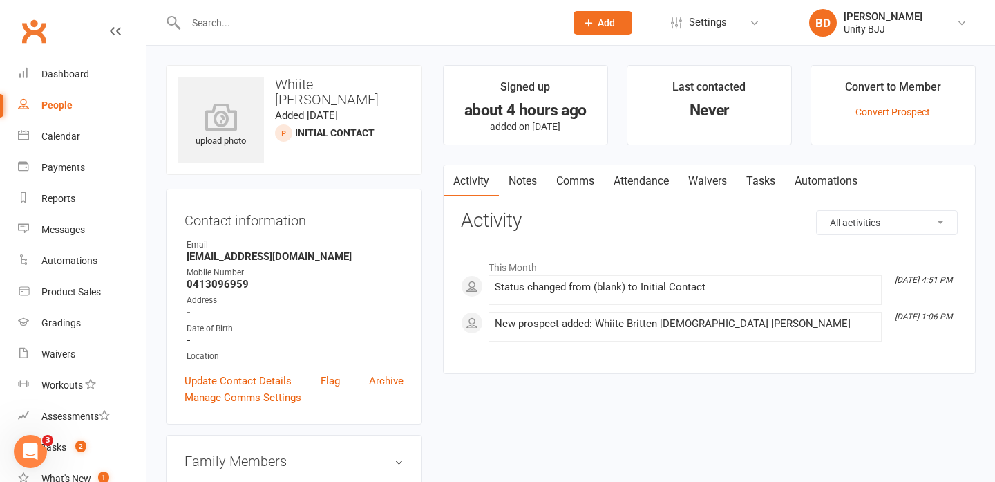
click at [525, 174] on link "Notes" at bounding box center [523, 181] width 48 height 32
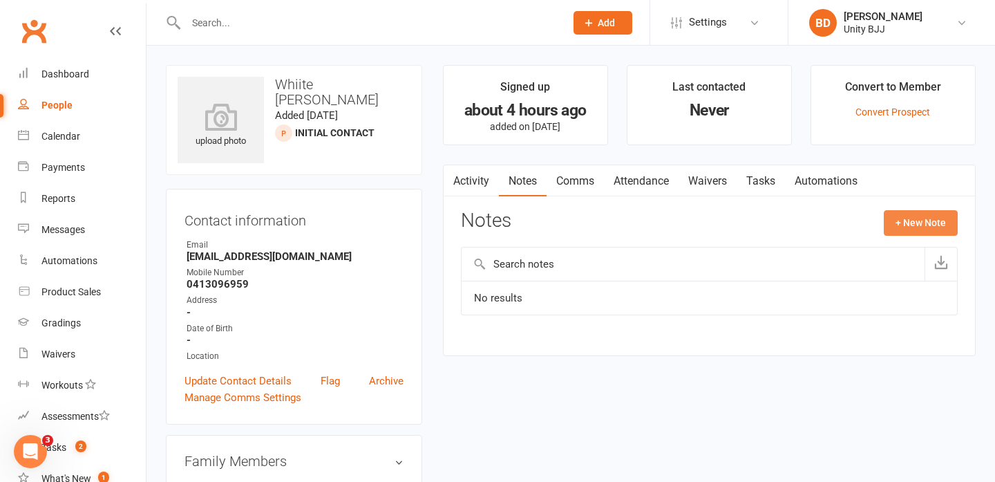
click at [925, 228] on button "+ New Note" at bounding box center [921, 222] width 74 height 25
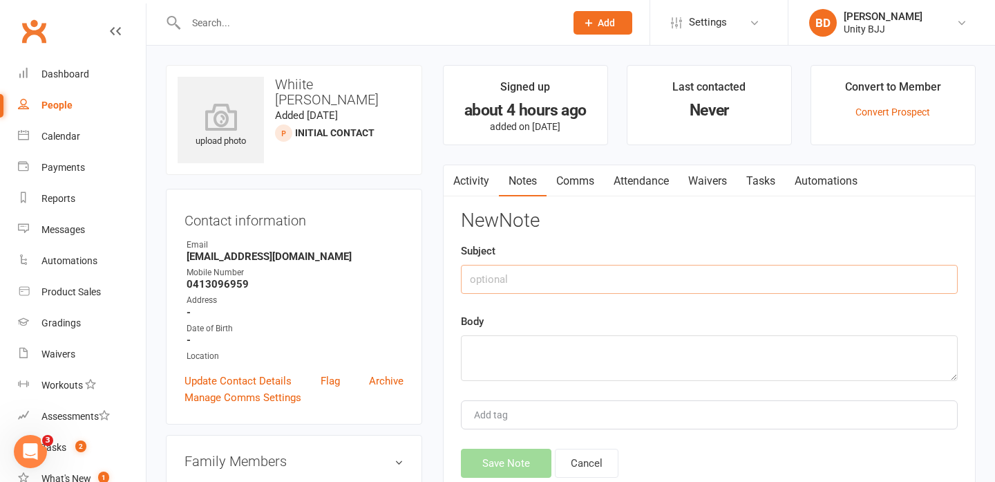
click at [650, 276] on input "text" at bounding box center [709, 279] width 497 height 29
type input "FB Lead - Kids Kickstarter"
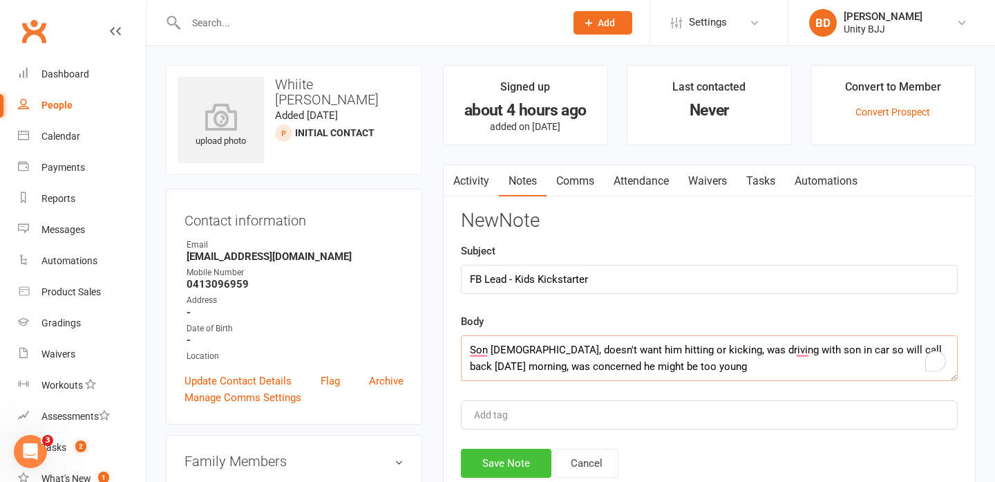
type textarea "Son [DEMOGRAPHIC_DATA], doesn't want him hitting or kicking, was driving with s…"
click at [512, 457] on button "Save Note" at bounding box center [506, 463] width 91 height 29
